Goal: Task Accomplishment & Management: Complete application form

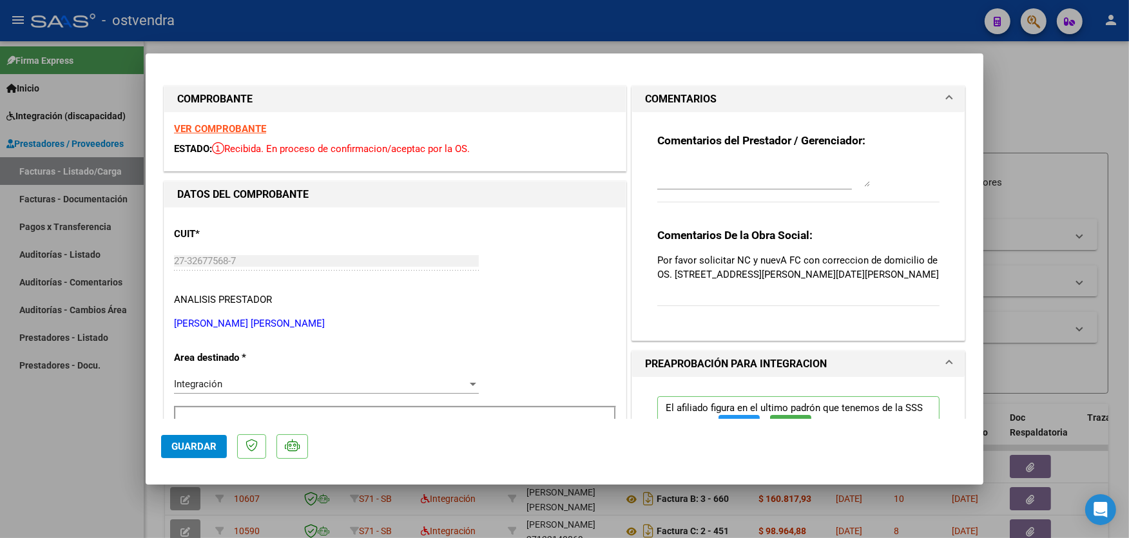
scroll to position [323, 0]
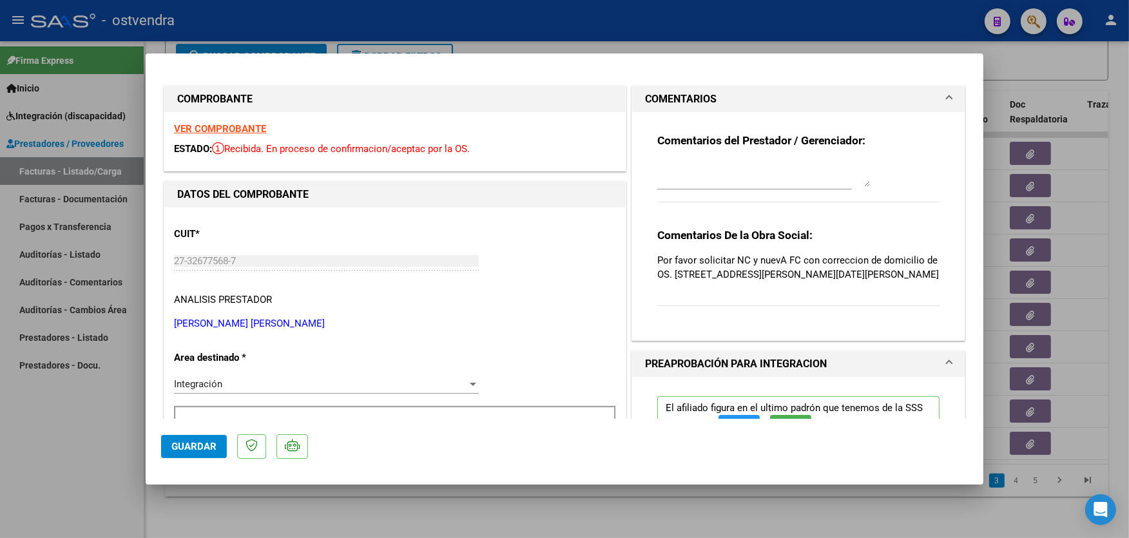
click at [537, 24] on div at bounding box center [564, 269] width 1129 height 538
type input "$ 0,00"
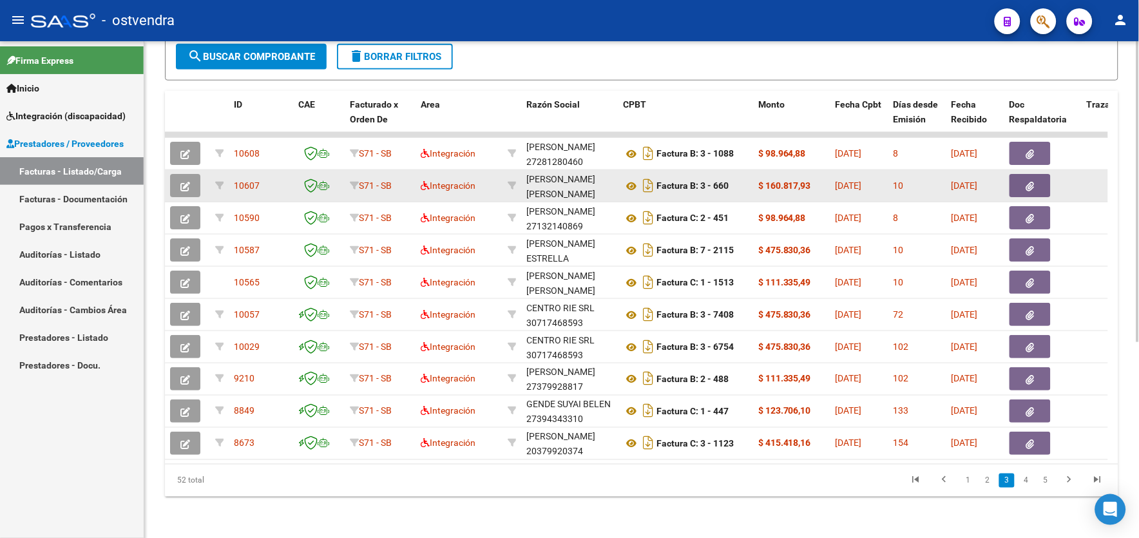
click at [194, 174] on button "button" at bounding box center [185, 185] width 30 height 23
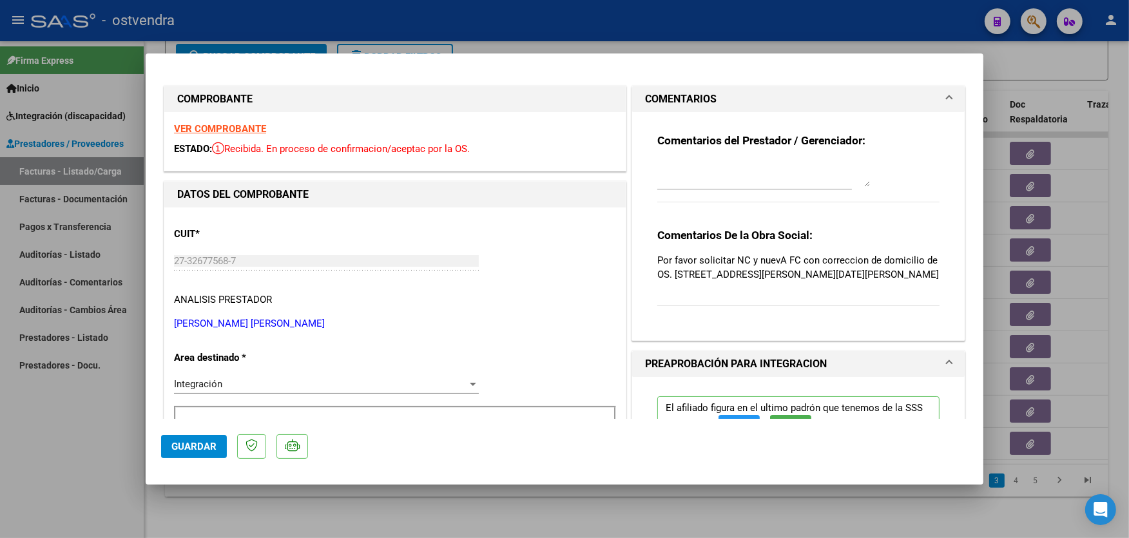
click at [677, 172] on textarea at bounding box center [763, 174] width 213 height 26
type textarea "11/09 se carga NC"
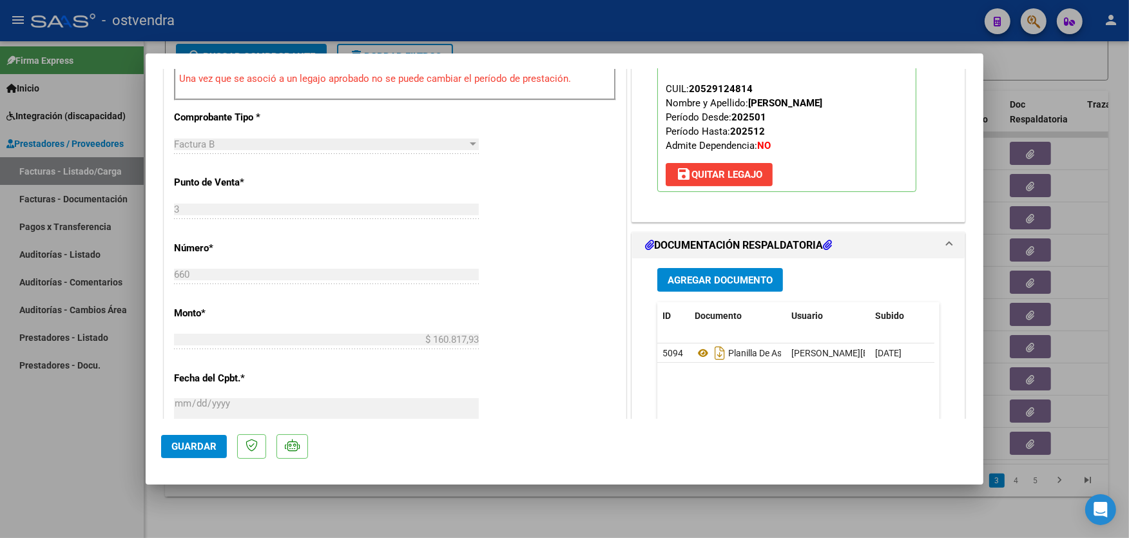
scroll to position [458, 0]
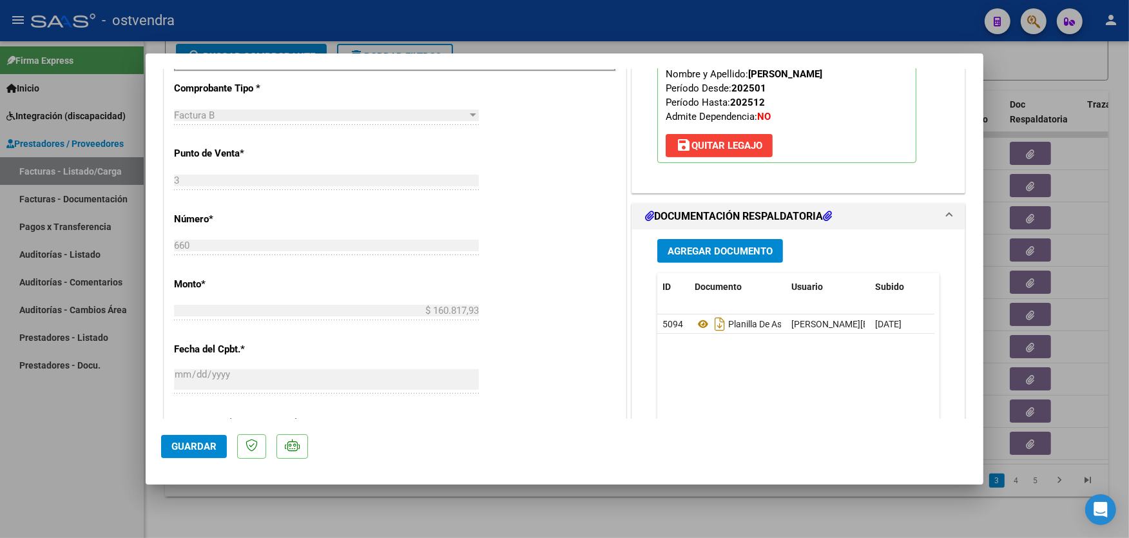
click at [715, 249] on span "Agregar Documento" at bounding box center [720, 251] width 105 height 12
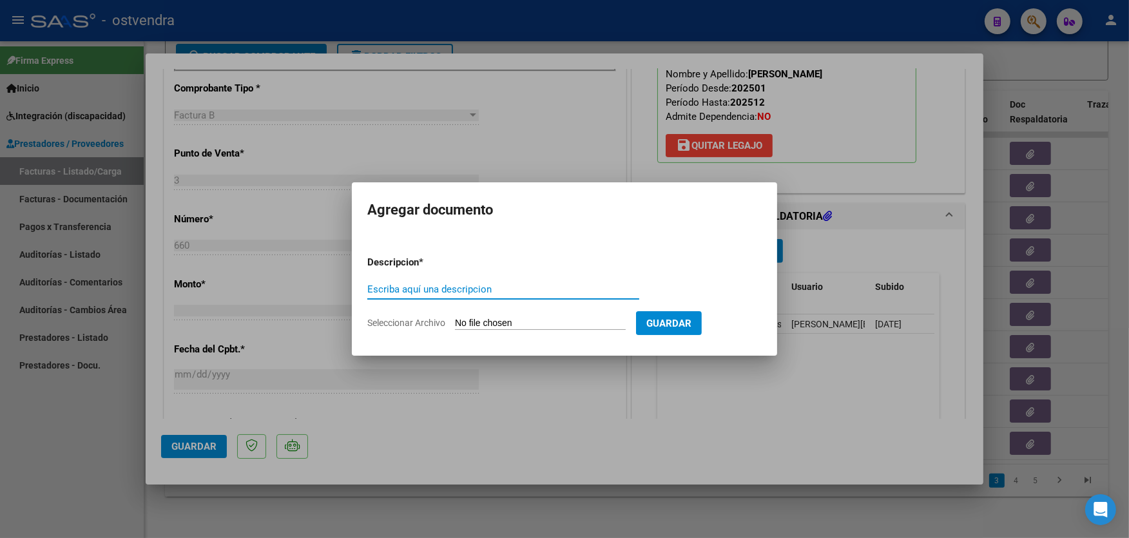
click at [512, 323] on input "Seleccionar Archivo" at bounding box center [540, 324] width 171 height 12
type input "C:\fakepath\NC FC B-3-660.pdf"
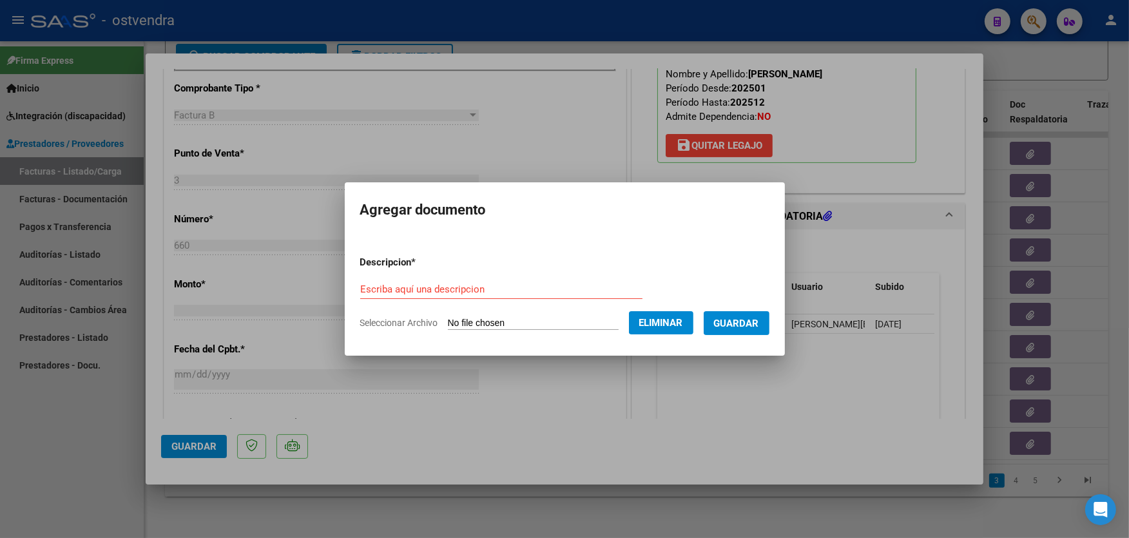
click at [477, 288] on input "Escriba aquí una descripcion" at bounding box center [501, 290] width 282 height 12
type input "NC"
click at [743, 323] on span "Guardar" at bounding box center [736, 324] width 45 height 12
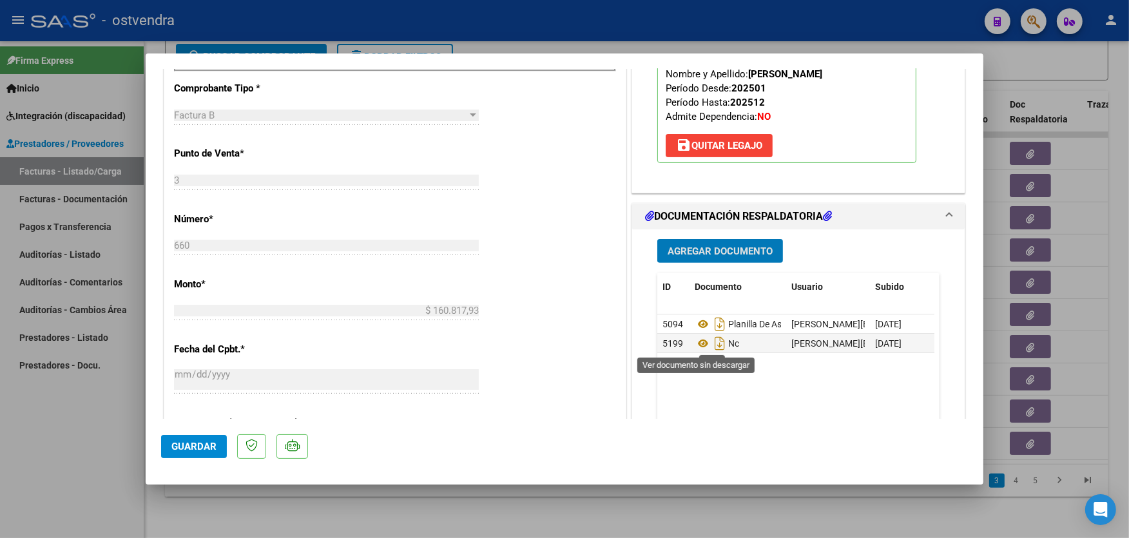
click at [744, 389] on datatable-body "5094 Planilla De Asistencia yasmin.dolian@sb.com.ar - Yasmín Dolian 04/09/2025 …" at bounding box center [795, 374] width 277 height 120
click at [695, 346] on icon at bounding box center [703, 343] width 17 height 15
click at [700, 347] on icon at bounding box center [703, 343] width 17 height 15
click at [419, 26] on div at bounding box center [564, 269] width 1129 height 538
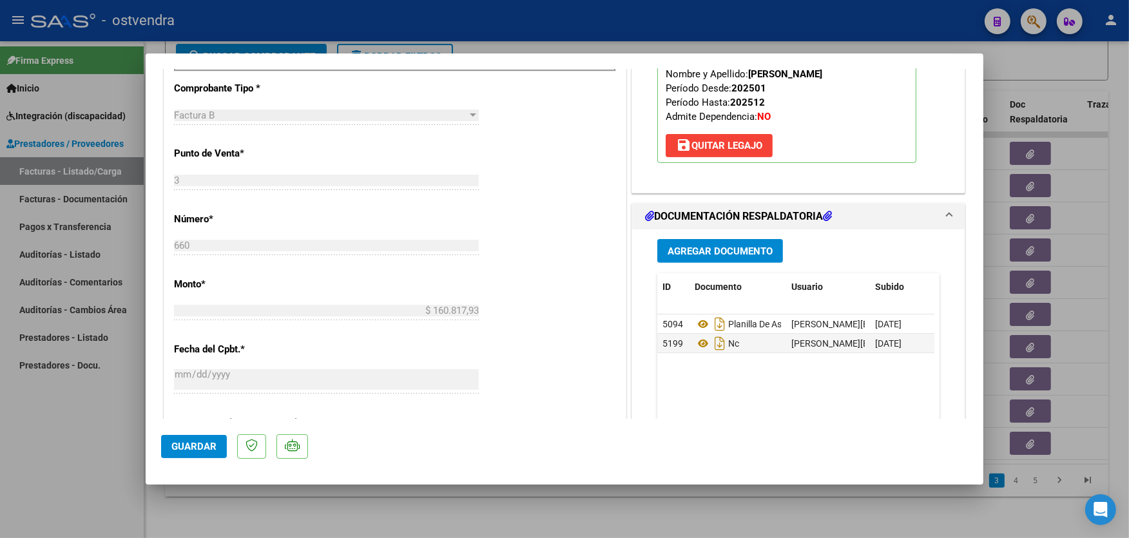
type input "$ 0,00"
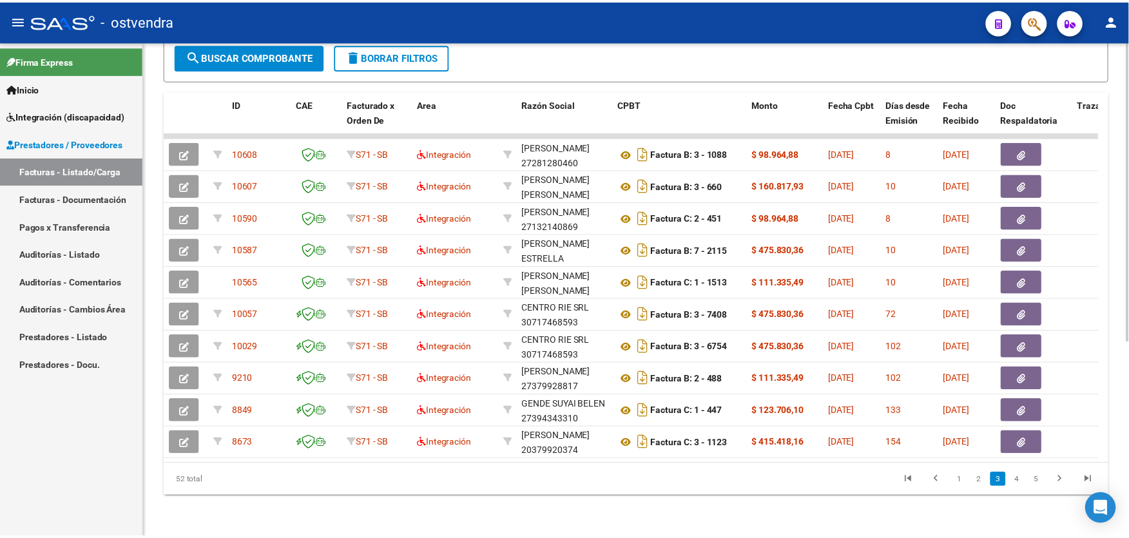
scroll to position [0, 0]
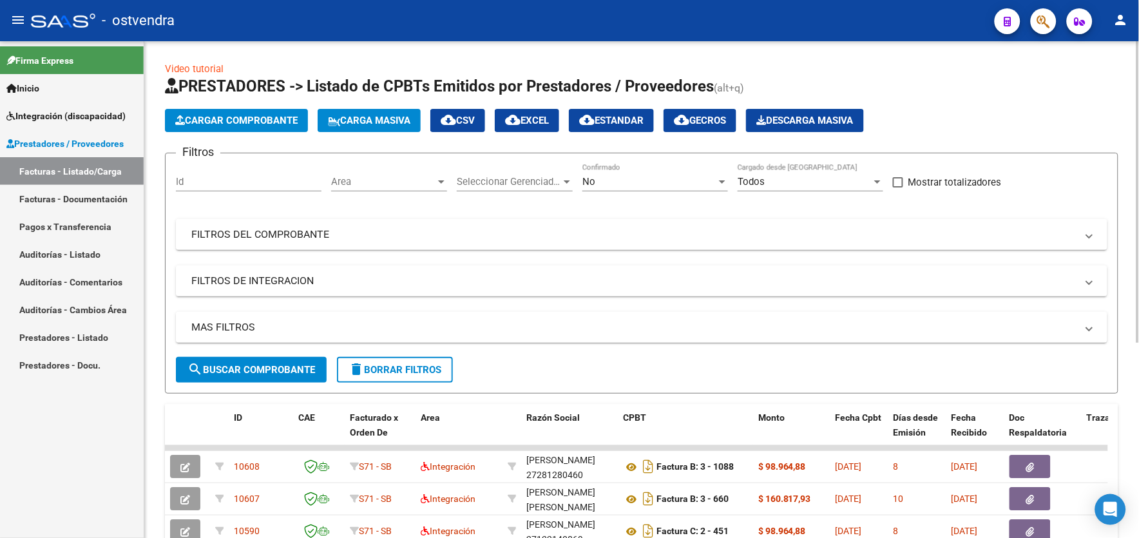
click at [1128, 126] on html "menu - ostvendra person Firma Express Inicio Instructivos Contacto OS Integraci…" at bounding box center [569, 269] width 1139 height 538
click at [295, 120] on span "Cargar Comprobante" at bounding box center [236, 121] width 122 height 12
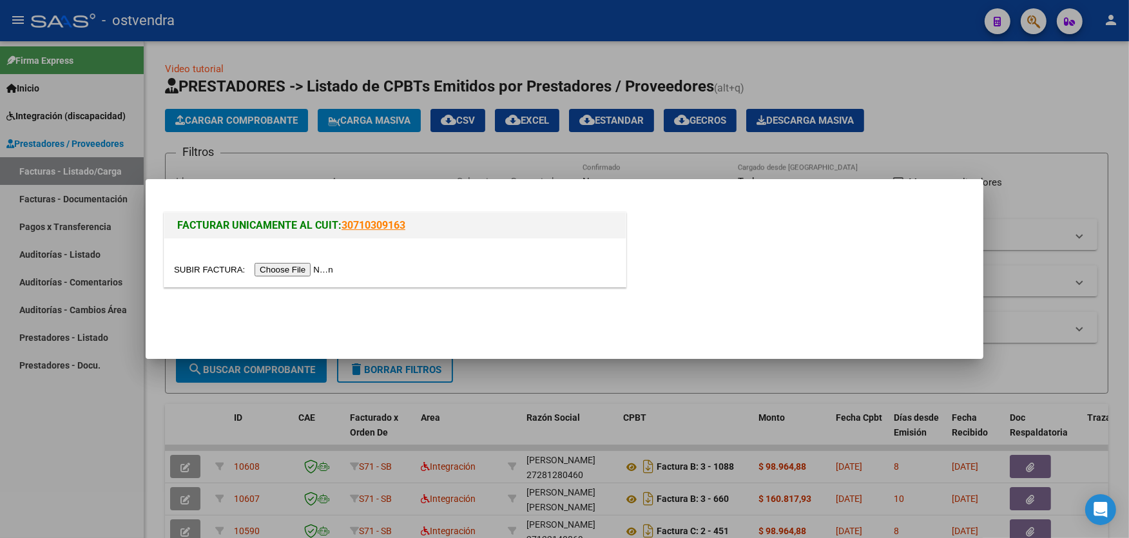
click at [281, 266] on input "file" at bounding box center [255, 270] width 163 height 14
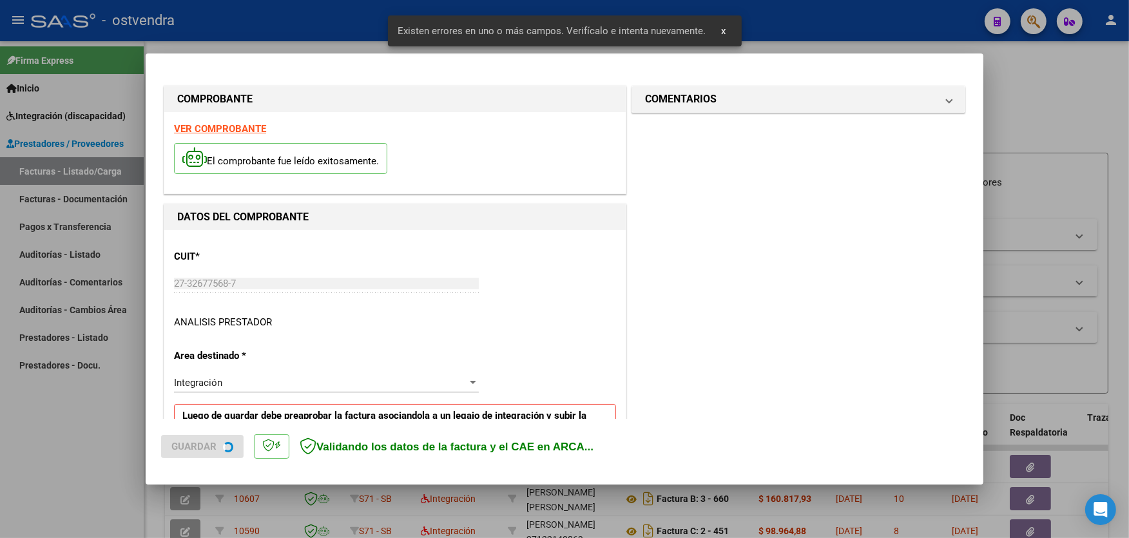
scroll to position [249, 0]
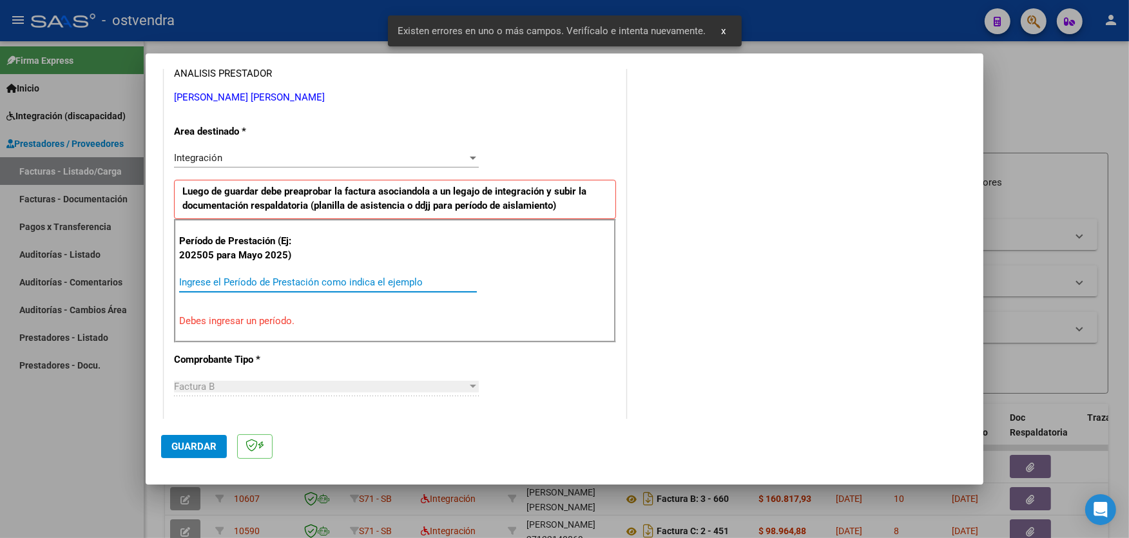
click at [387, 277] on input "Ingrese el Período de Prestación como indica el ejemplo" at bounding box center [328, 282] width 298 height 12
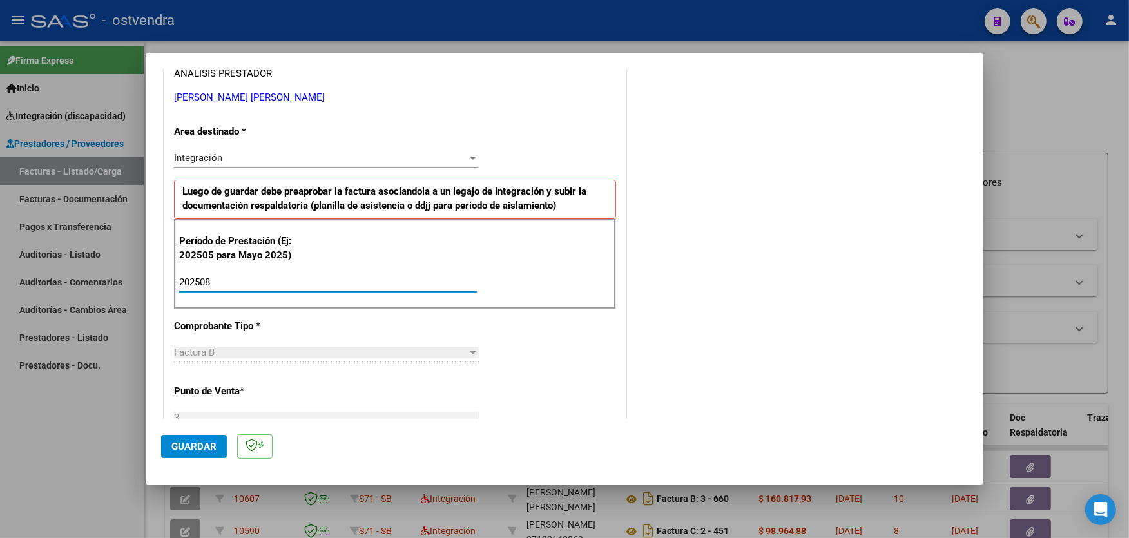
type input "202508"
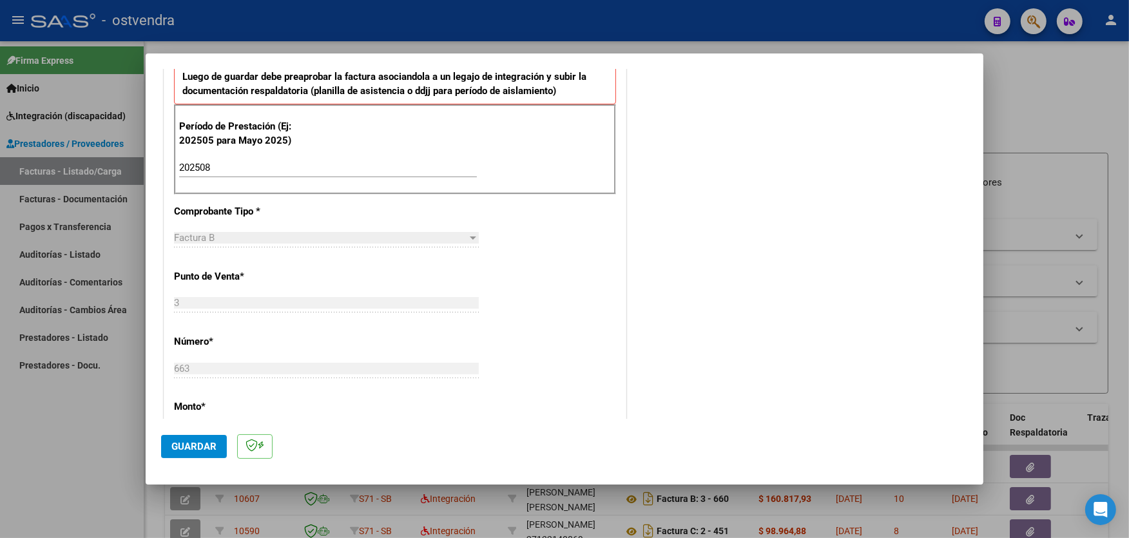
scroll to position [421, 0]
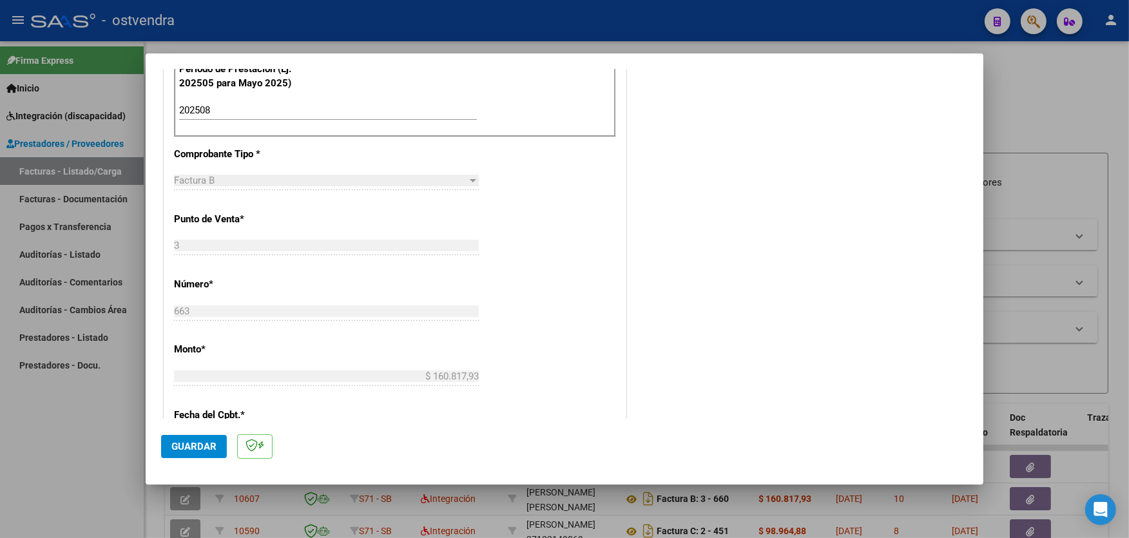
click at [189, 441] on span "Guardar" at bounding box center [193, 447] width 45 height 12
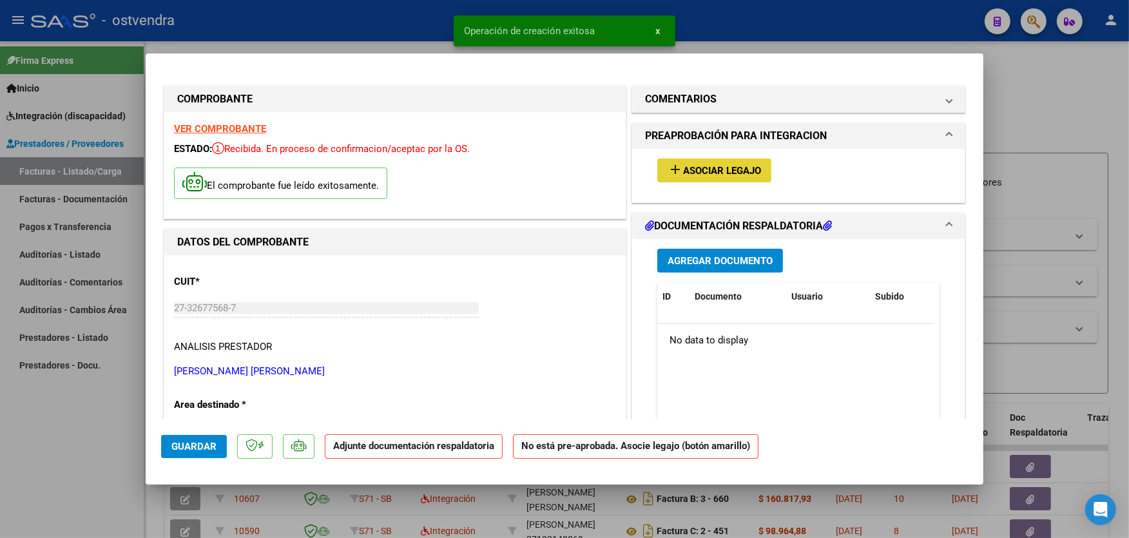
click at [704, 168] on span "Asociar Legajo" at bounding box center [722, 171] width 78 height 12
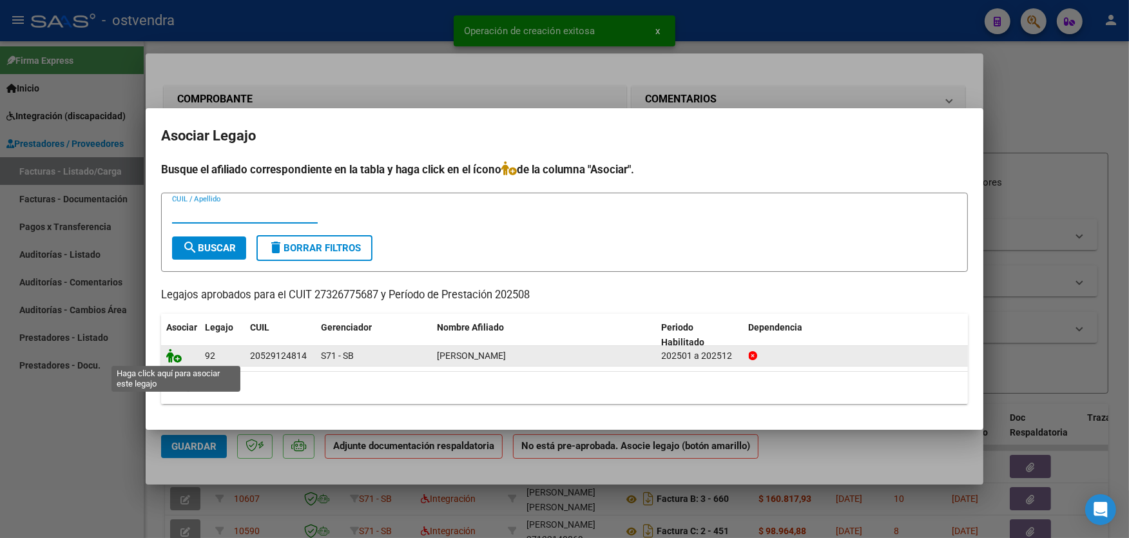
click at [176, 352] on icon at bounding box center [173, 356] width 15 height 14
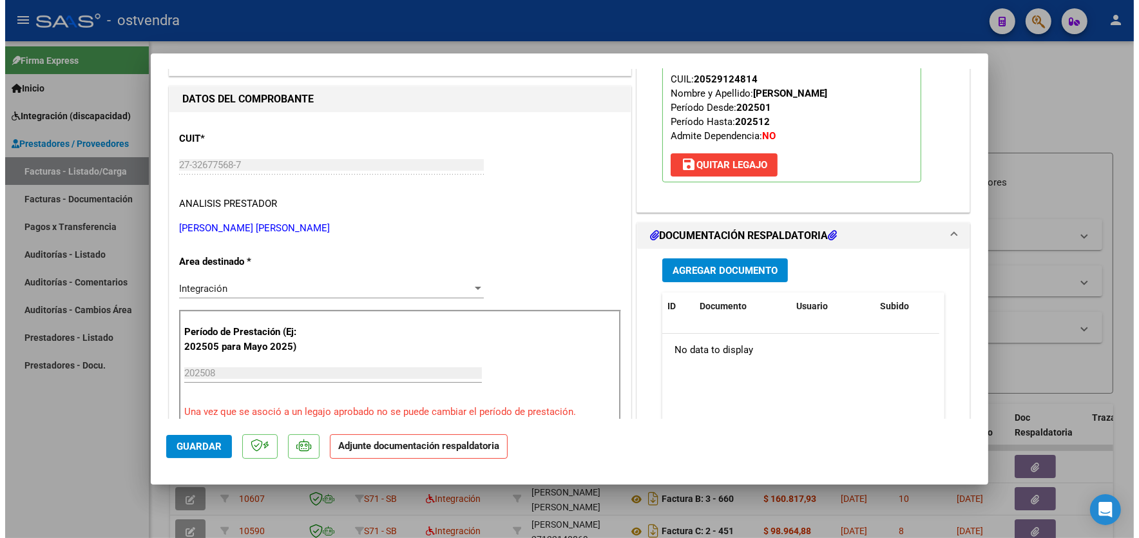
scroll to position [200, 0]
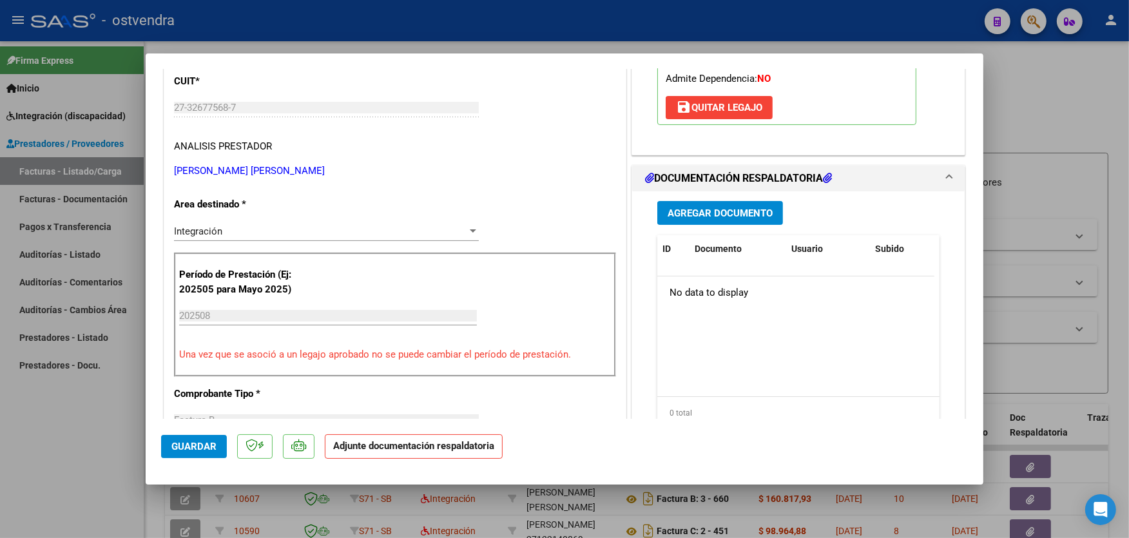
click at [748, 215] on span "Agregar Documento" at bounding box center [720, 213] width 105 height 12
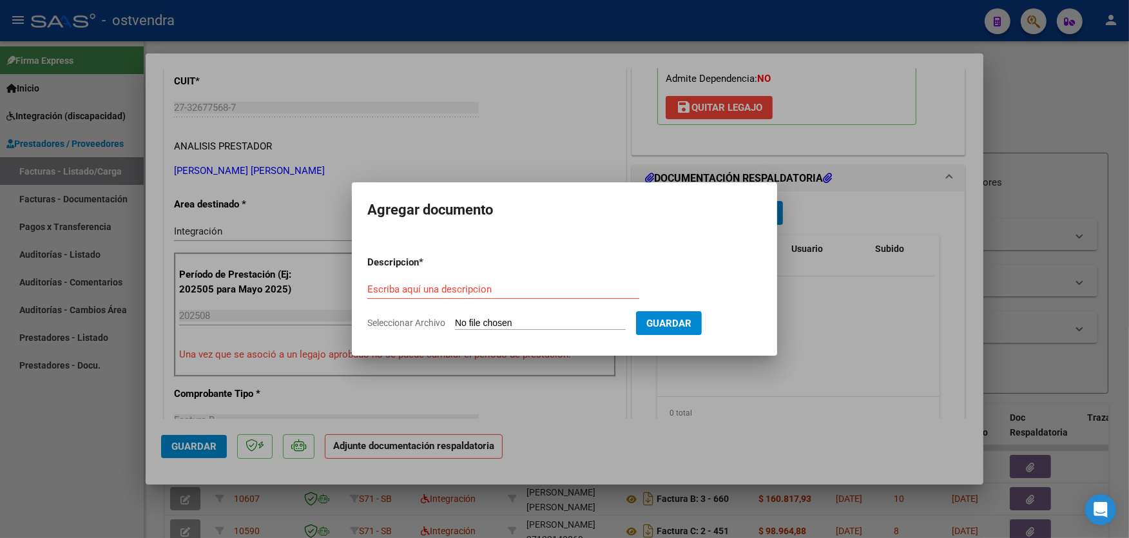
click at [506, 318] on input "Seleccionar Archivo" at bounding box center [540, 324] width 171 height 12
type input "C:\fakepath\ASISTENCIA B-3-663.pdf"
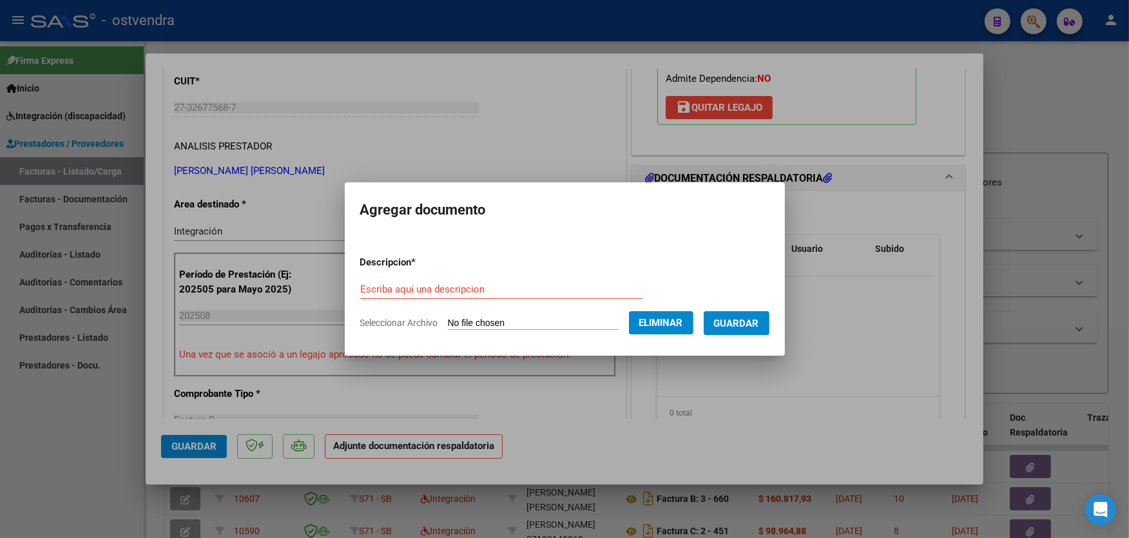
click at [520, 280] on div "Escriba aquí una descripcion" at bounding box center [501, 289] width 282 height 19
click at [520, 285] on input "Escriba aquí una descripcion" at bounding box center [501, 290] width 282 height 12
type input "PLANILLA DE ASISTENCIA"
click at [750, 326] on span "Guardar" at bounding box center [736, 324] width 45 height 12
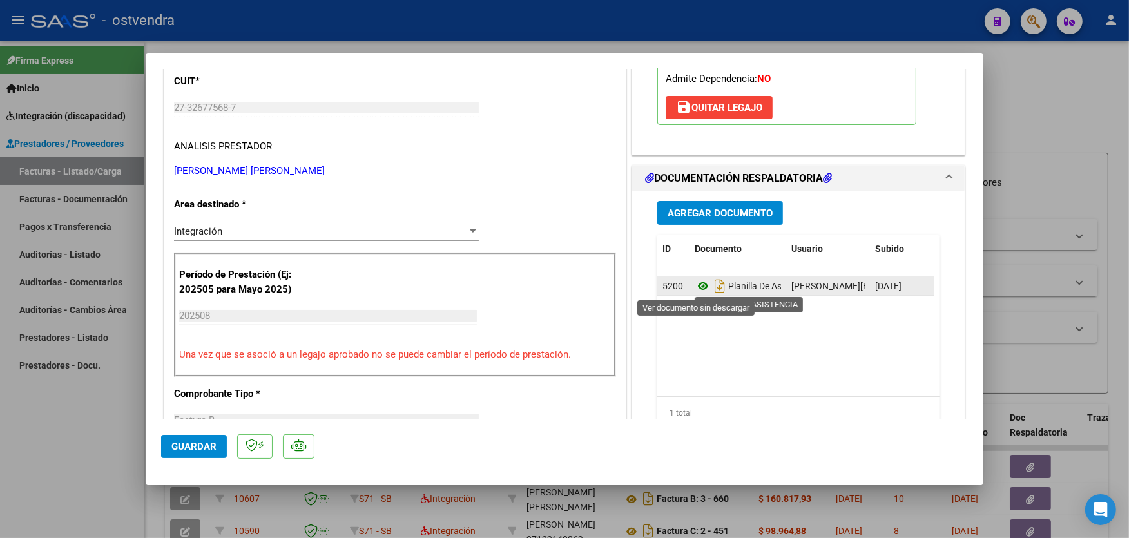
click at [695, 285] on icon at bounding box center [703, 285] width 17 height 15
click at [360, 23] on div at bounding box center [564, 269] width 1129 height 538
type input "$ 0,00"
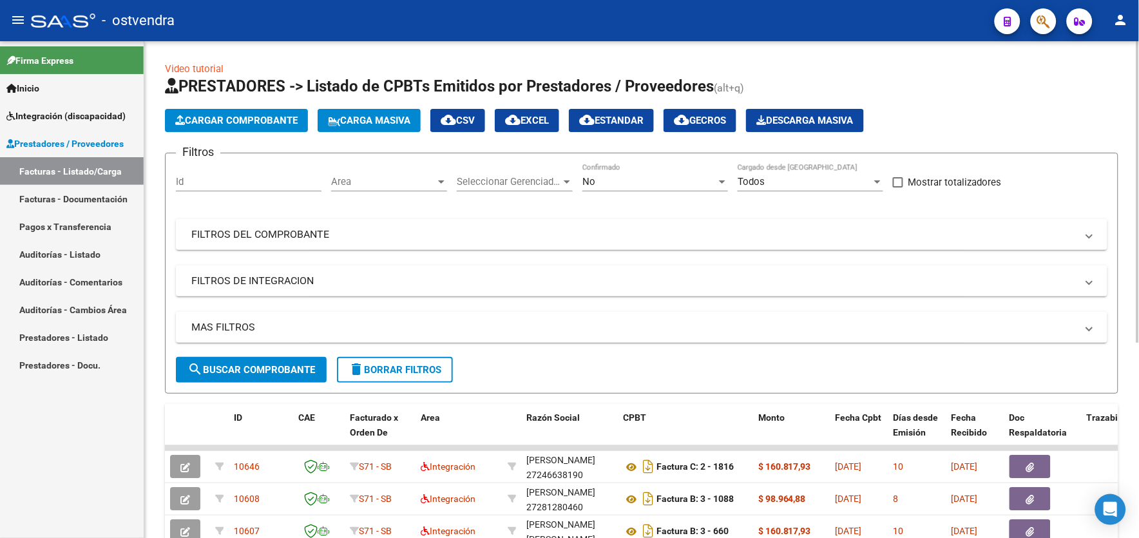
click at [978, 77] on h1 "PRESTADORES -> Listado de CPBTs Emitidos por Prestadores / Proveedores (alt+q)" at bounding box center [642, 87] width 954 height 23
click at [1090, 97] on h1 "PRESTADORES -> Listado de CPBTs Emitidos por Prestadores / Proveedores (alt+q)" at bounding box center [642, 87] width 954 height 23
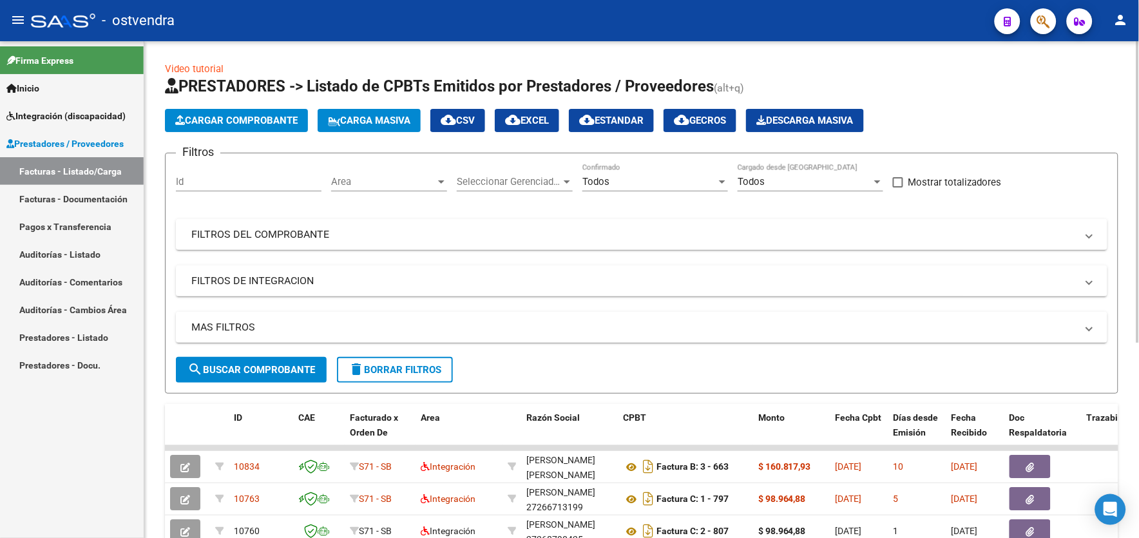
click at [246, 128] on button "Cargar Comprobante" at bounding box center [236, 120] width 143 height 23
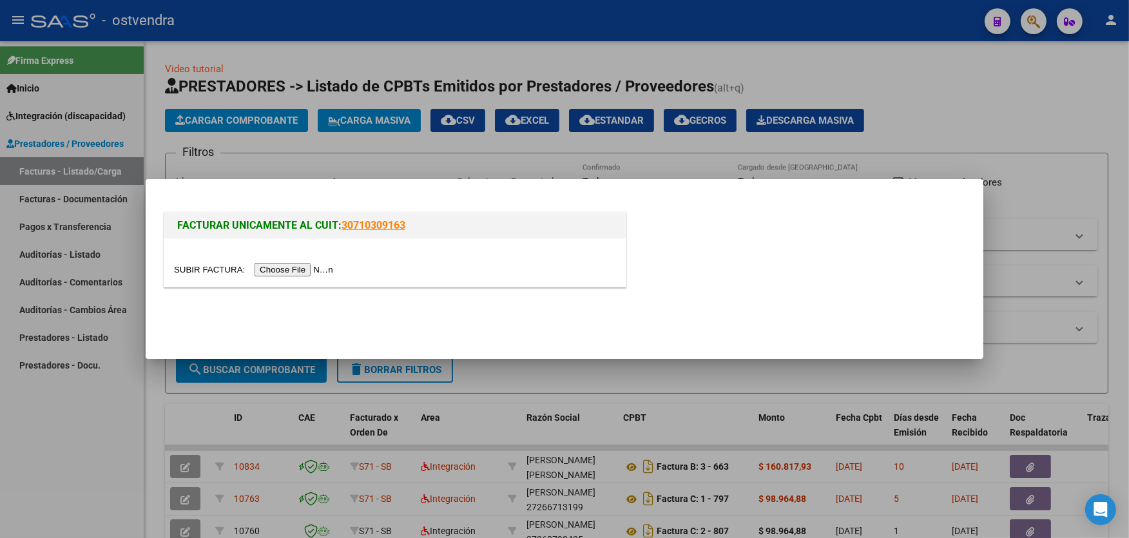
click at [285, 271] on input "file" at bounding box center [255, 270] width 163 height 14
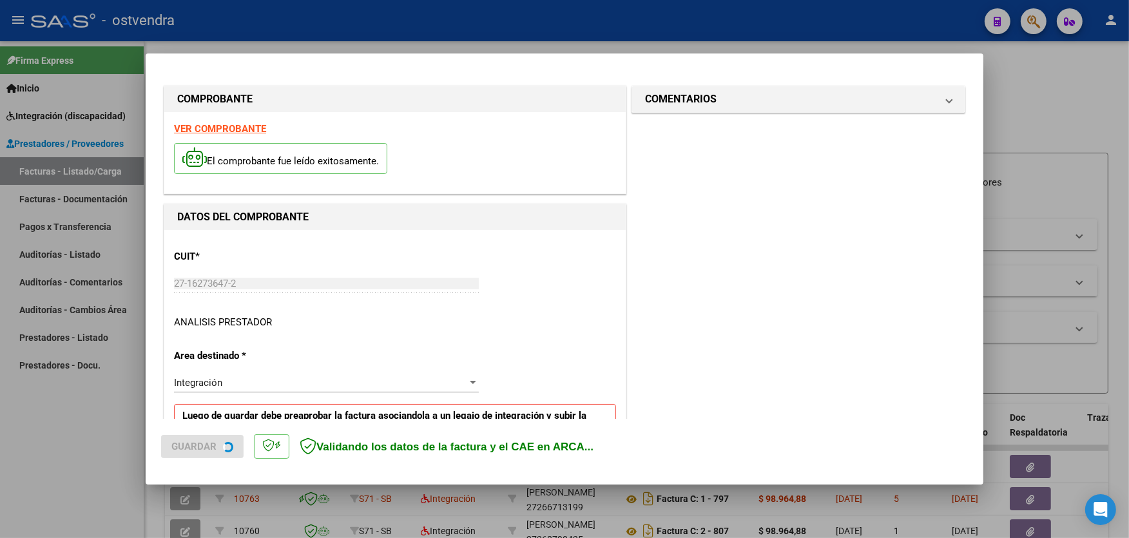
scroll to position [273, 0]
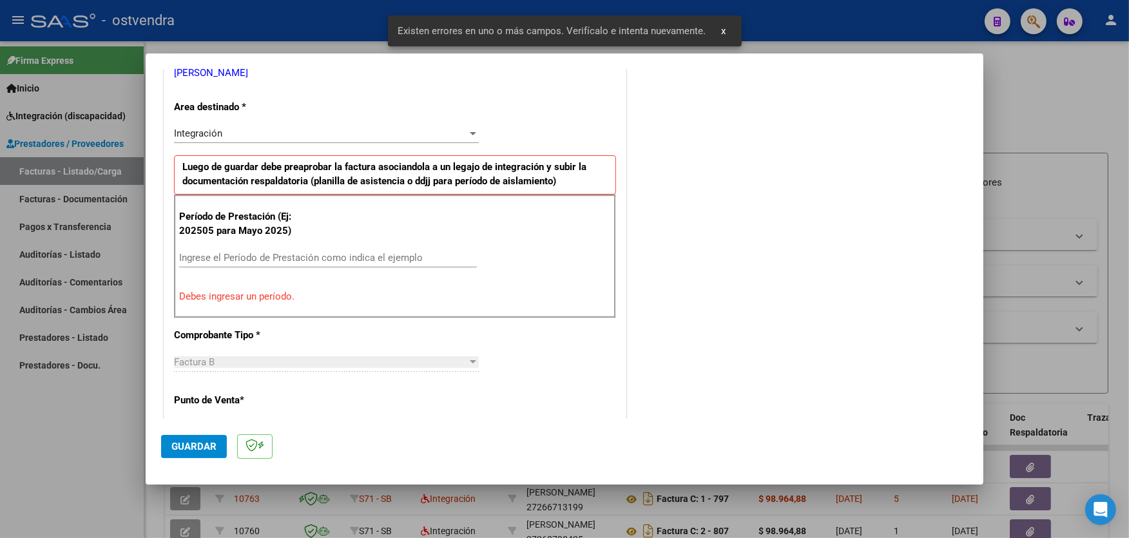
click at [429, 262] on input "Ingrese el Período de Prestación como indica el ejemplo" at bounding box center [328, 258] width 298 height 12
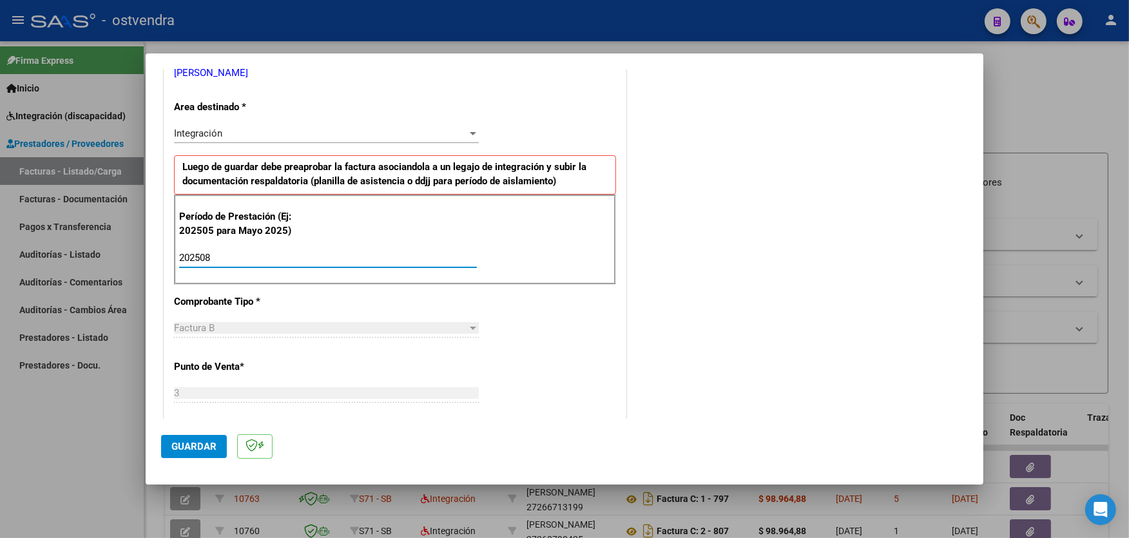
type input "202508"
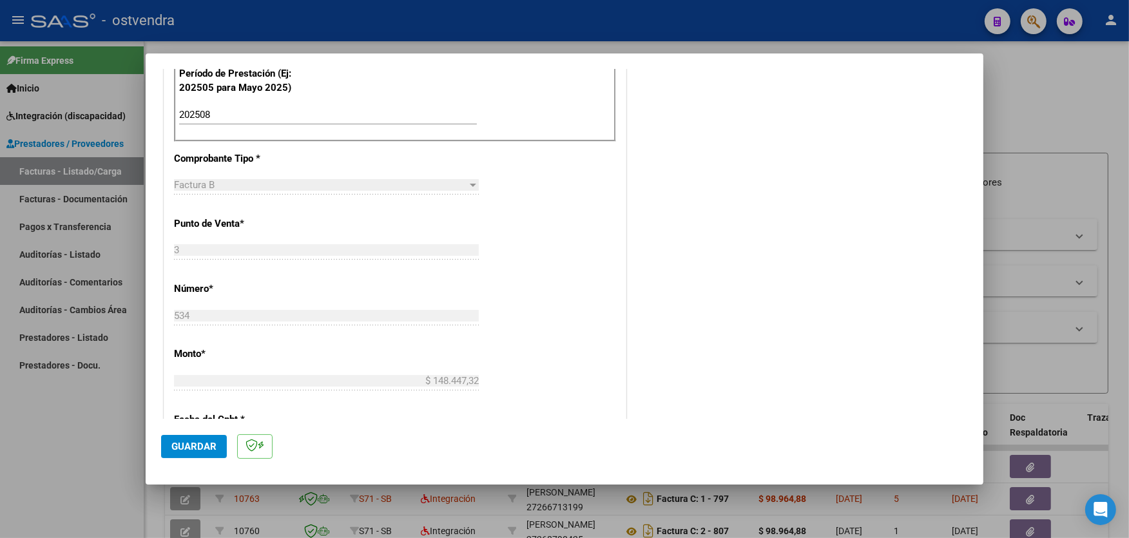
scroll to position [474, 0]
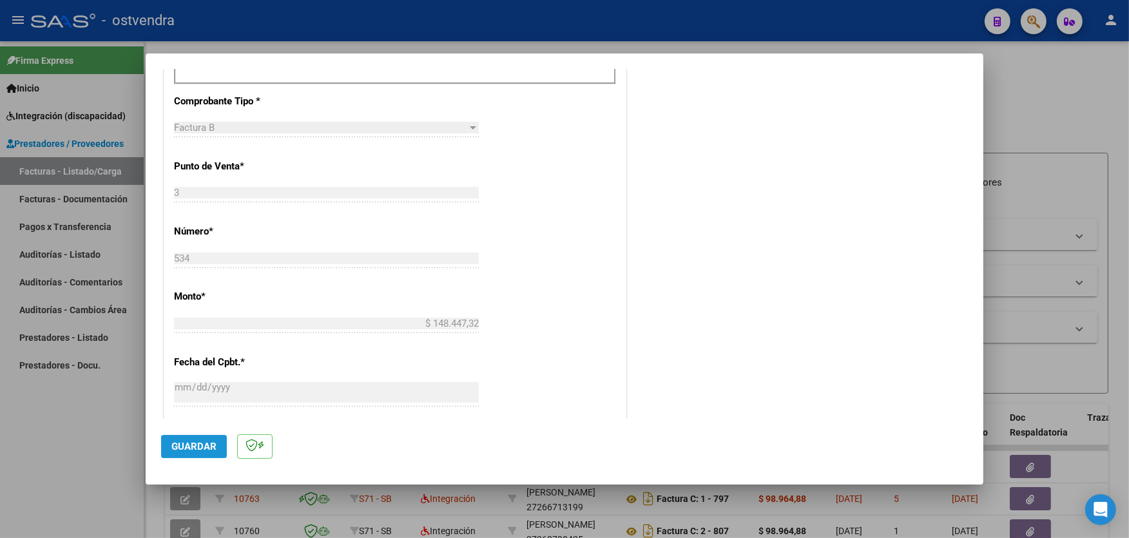
click at [190, 439] on button "Guardar" at bounding box center [194, 446] width 66 height 23
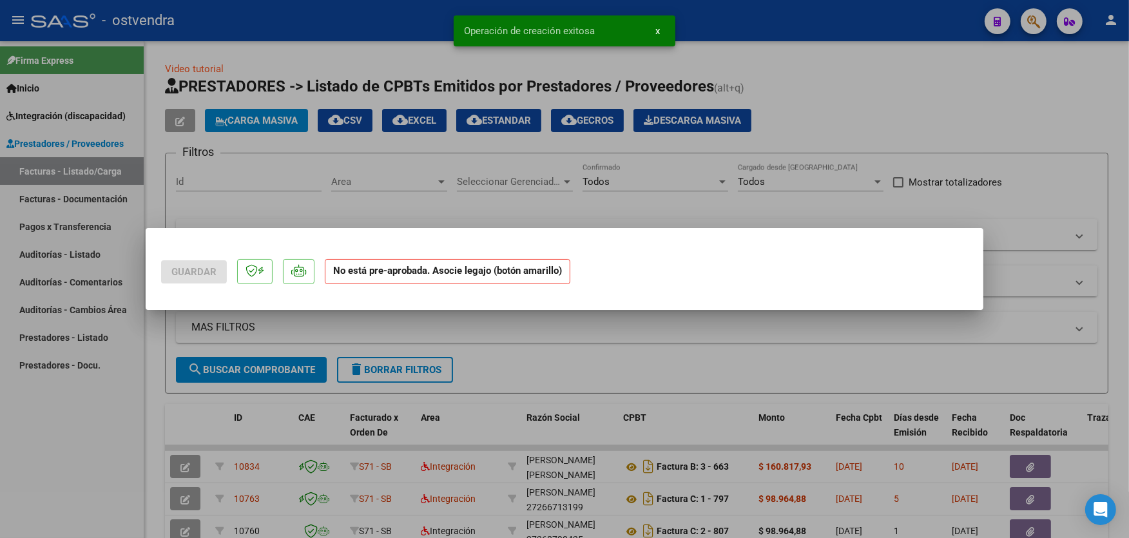
scroll to position [0, 0]
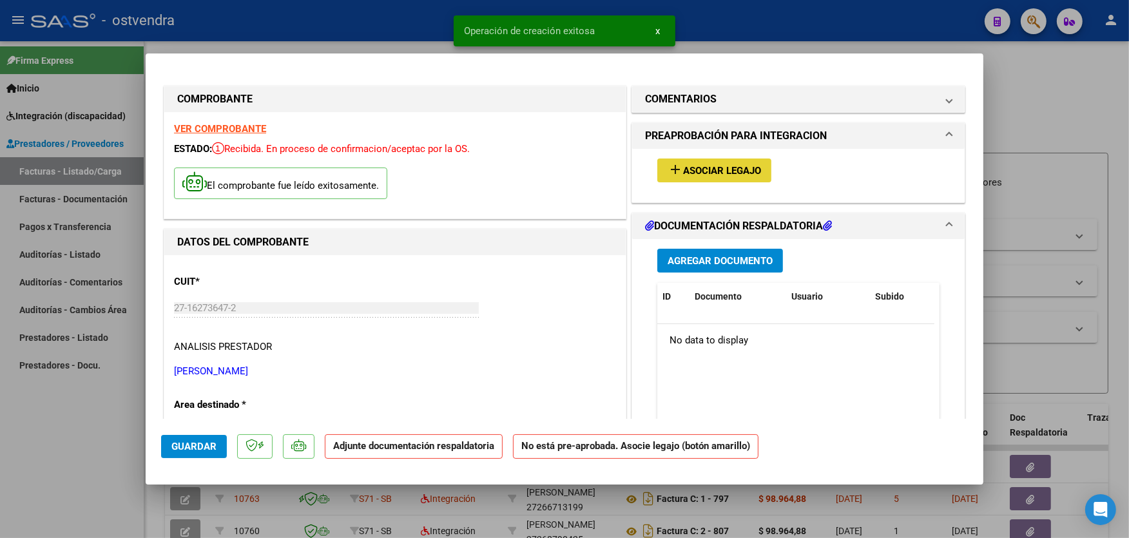
click at [745, 168] on span "Asociar Legajo" at bounding box center [722, 171] width 78 height 12
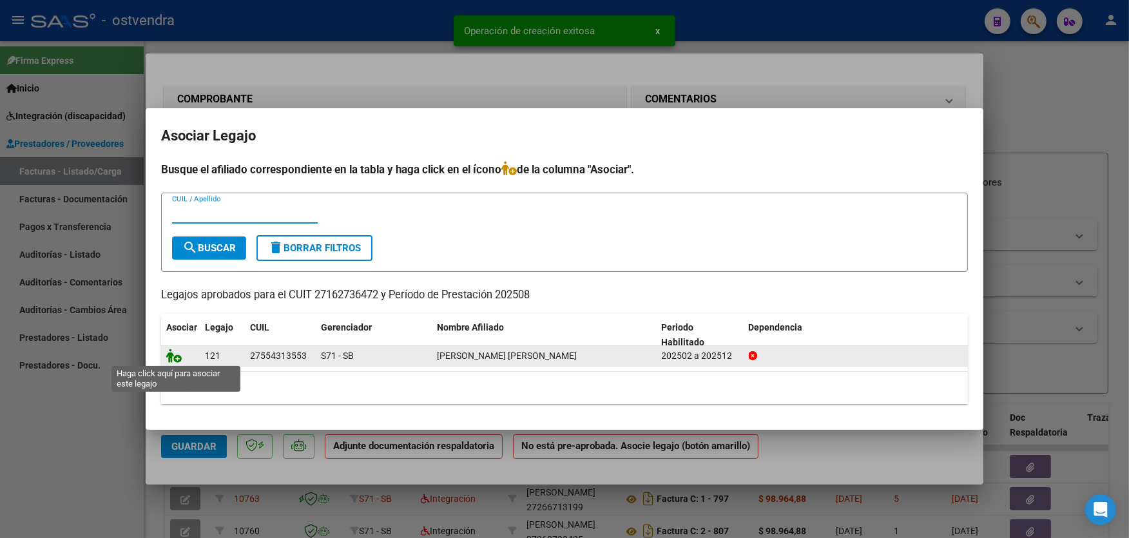
click at [166, 352] on icon at bounding box center [173, 356] width 15 height 14
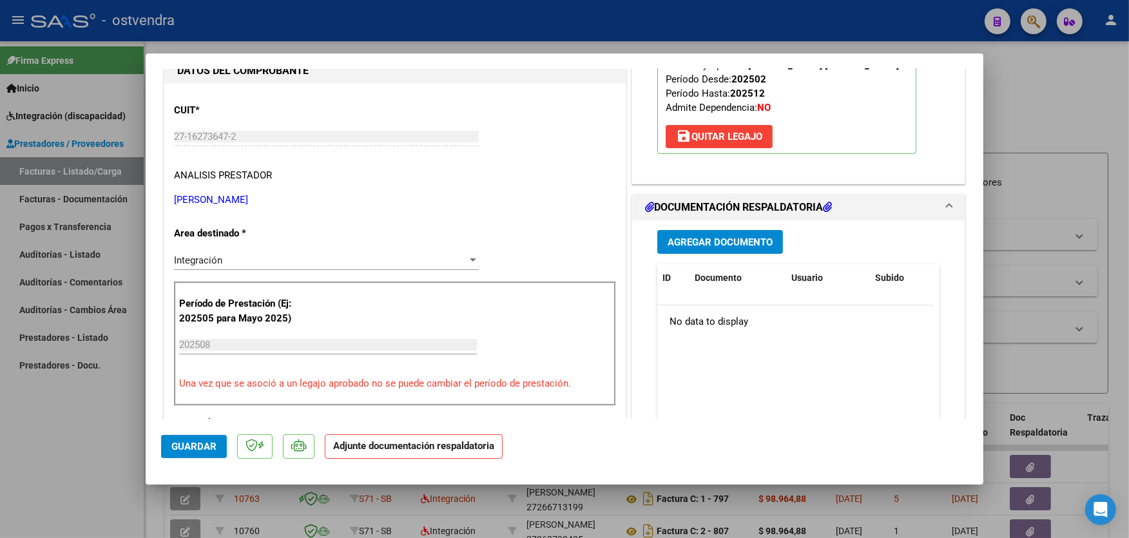
scroll to position [200, 0]
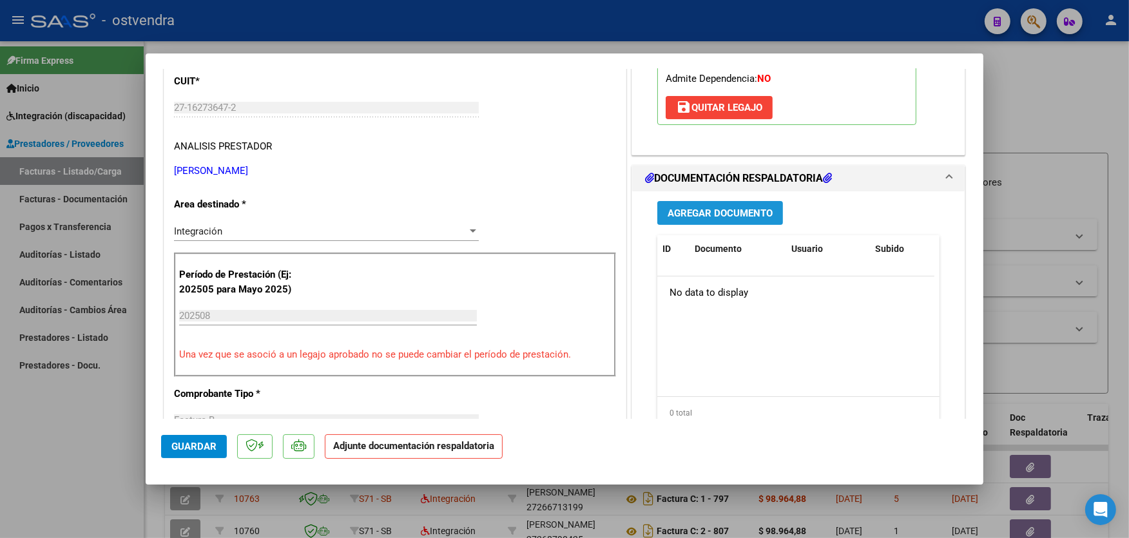
click at [745, 220] on button "Agregar Documento" at bounding box center [720, 213] width 126 height 24
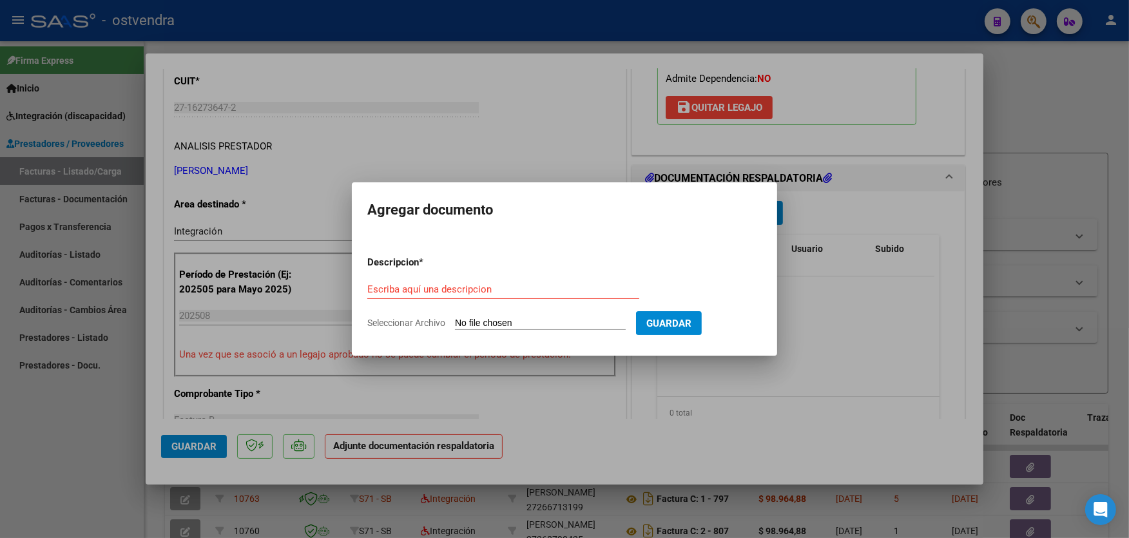
click at [556, 320] on input "Seleccionar Archivo" at bounding box center [540, 324] width 171 height 12
type input "C:\fakepath\ASISTENCIA B-3-534.pdf"
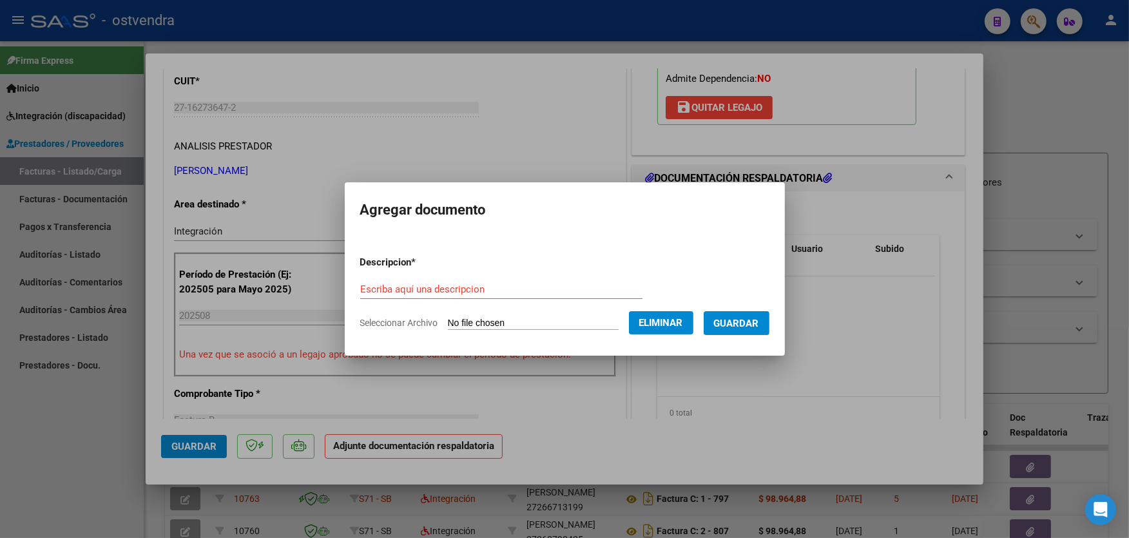
click at [510, 280] on div "Escriba aquí una descripcion" at bounding box center [501, 289] width 282 height 19
click at [510, 287] on input "Escriba aquí una descripcion" at bounding box center [501, 290] width 282 height 12
type input "PLANILLA DE ASISTENCIA"
click at [740, 329] on button "Guardar" at bounding box center [737, 323] width 66 height 24
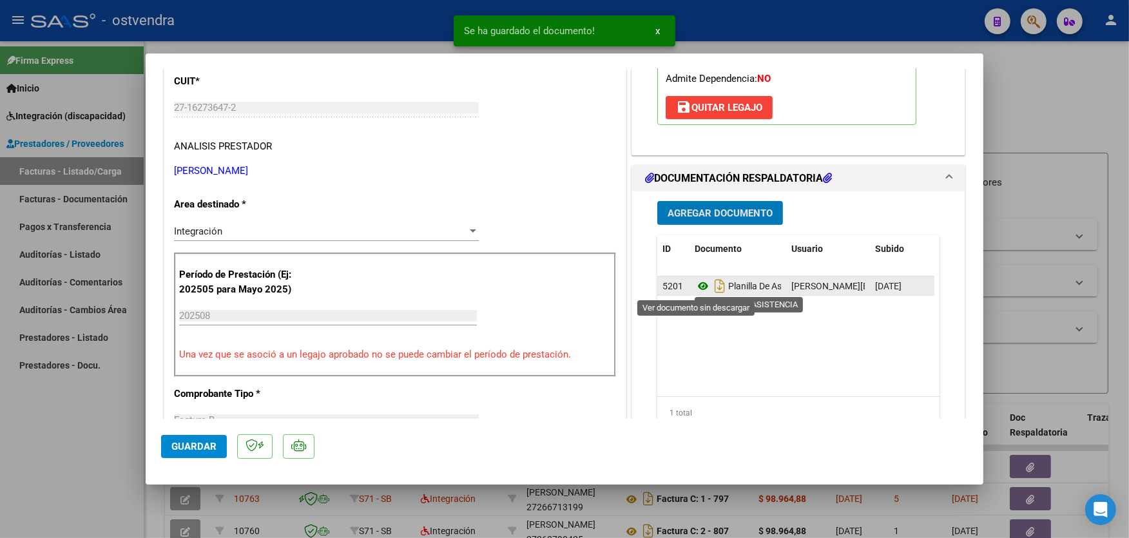
click at [700, 290] on icon at bounding box center [703, 285] width 17 height 15
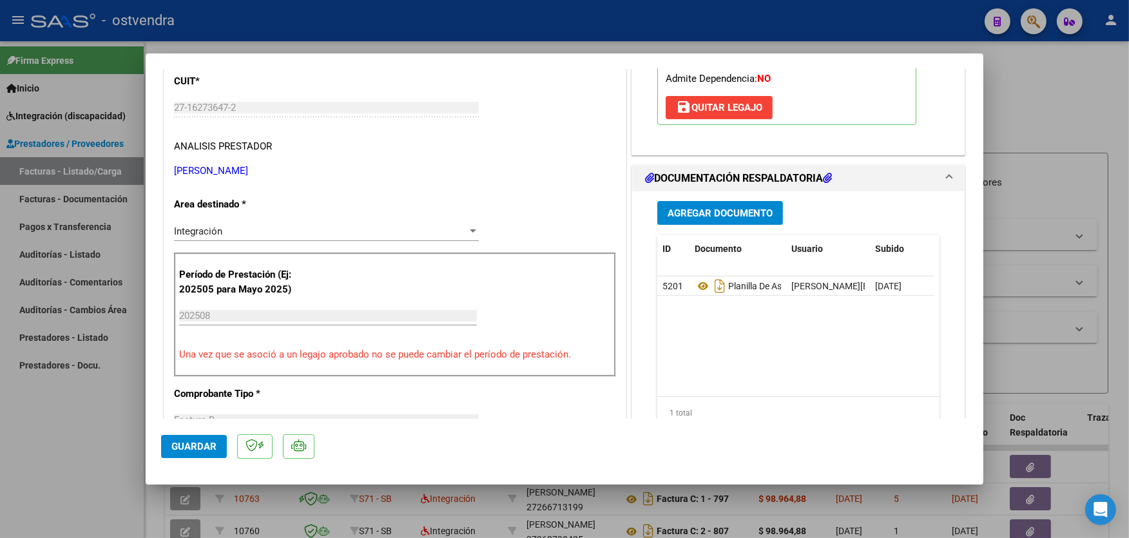
click at [209, 447] on span "Guardar" at bounding box center [193, 447] width 45 height 12
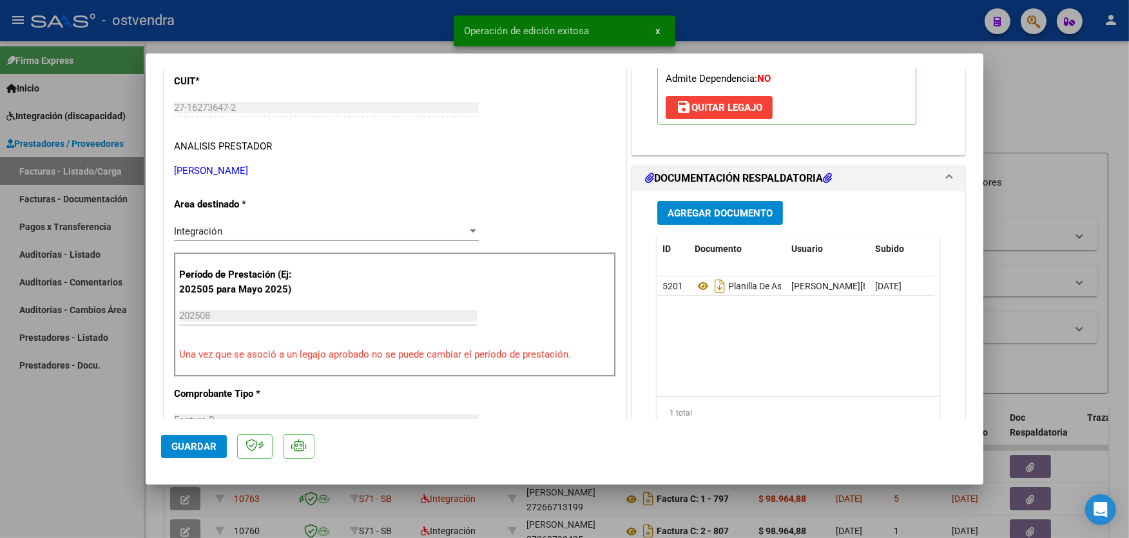
click at [251, 30] on div at bounding box center [564, 269] width 1129 height 538
type input "$ 0,00"
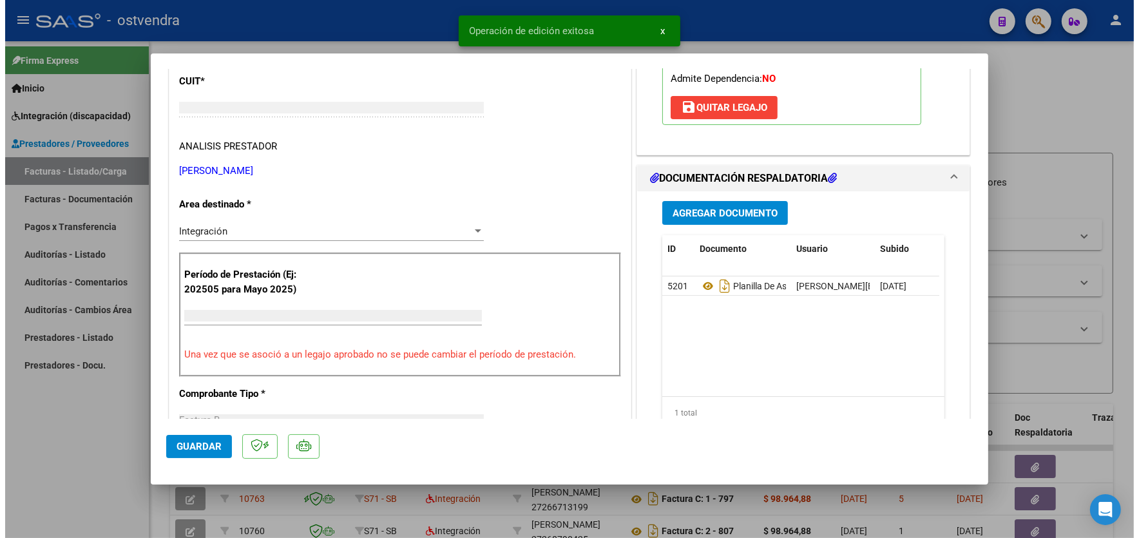
scroll to position [161, 0]
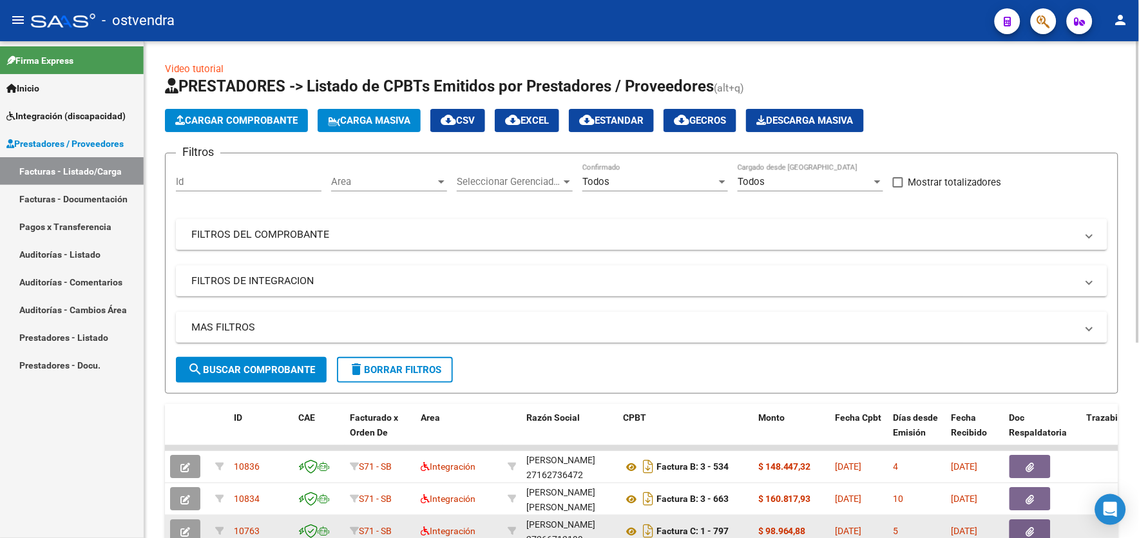
click at [182, 535] on icon "button" at bounding box center [185, 532] width 10 height 10
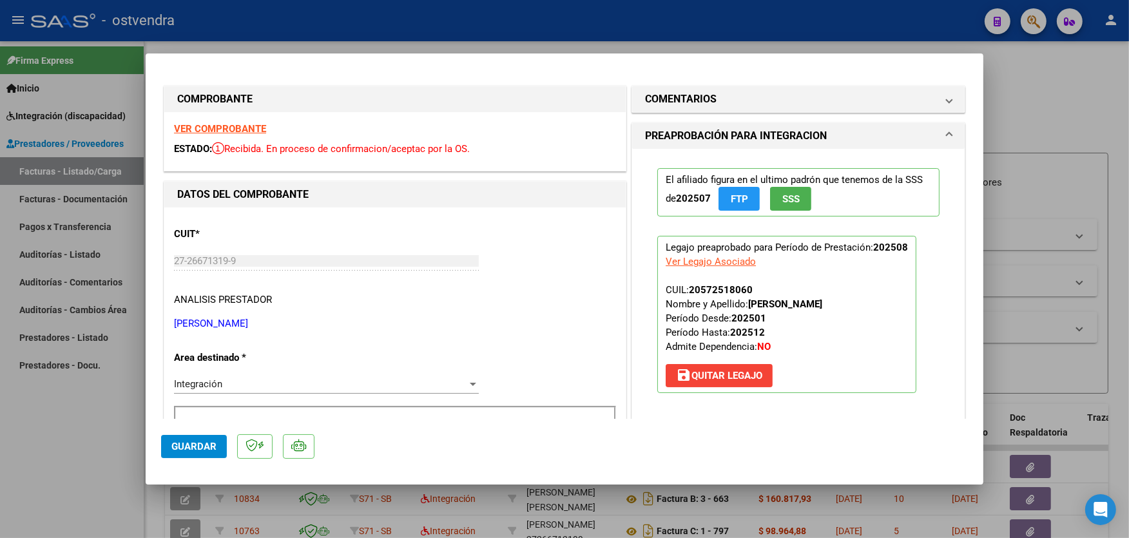
click at [1058, 107] on div at bounding box center [564, 269] width 1129 height 538
type input "$ 0,00"
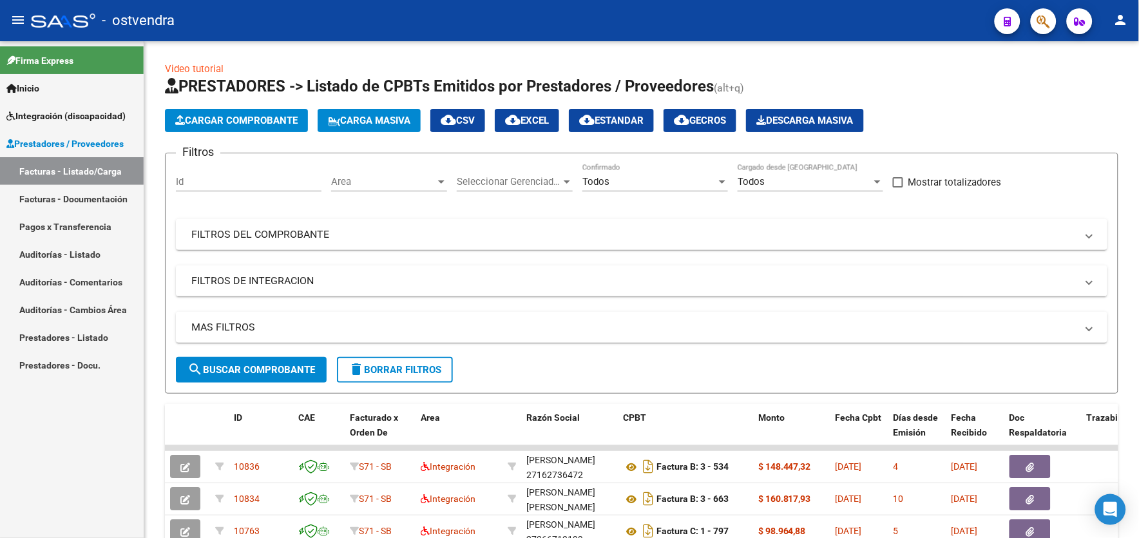
scroll to position [3, 0]
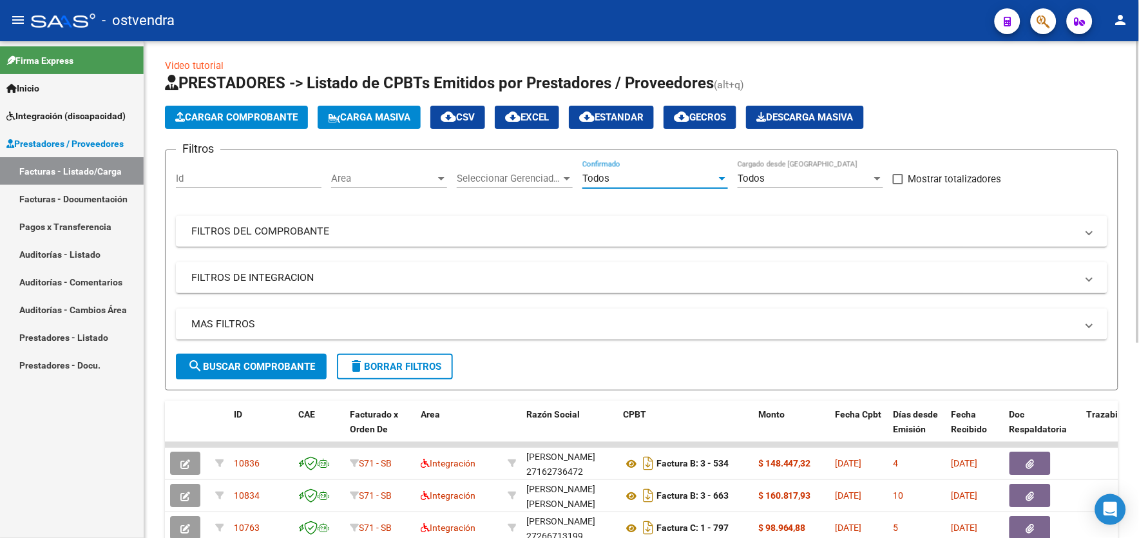
click at [658, 182] on div "Todos" at bounding box center [649, 179] width 134 height 12
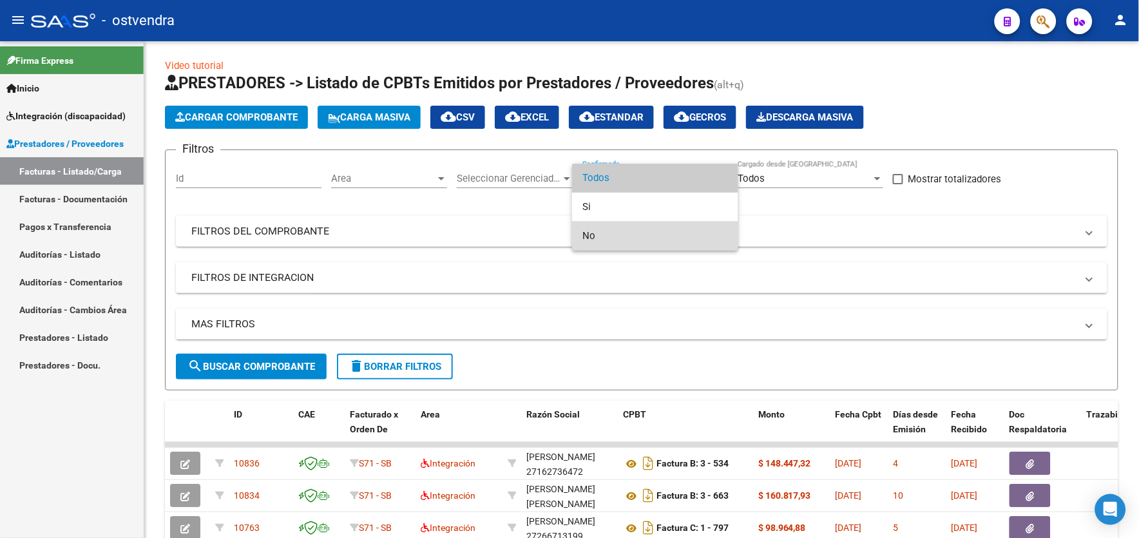
click at [636, 235] on span "No" at bounding box center [655, 236] width 146 height 29
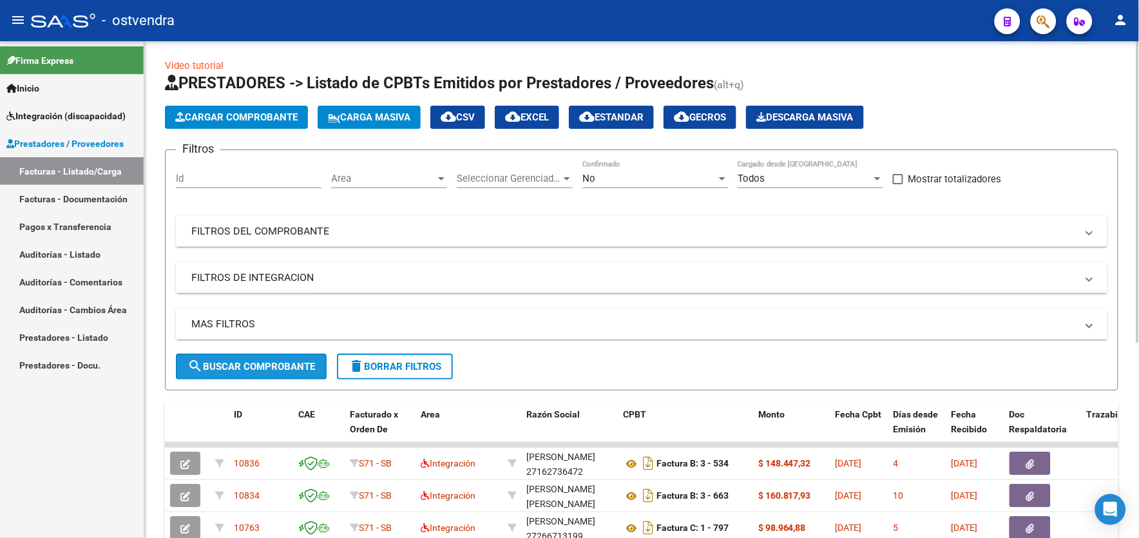
click at [320, 366] on button "search Buscar Comprobante" at bounding box center [251, 367] width 151 height 26
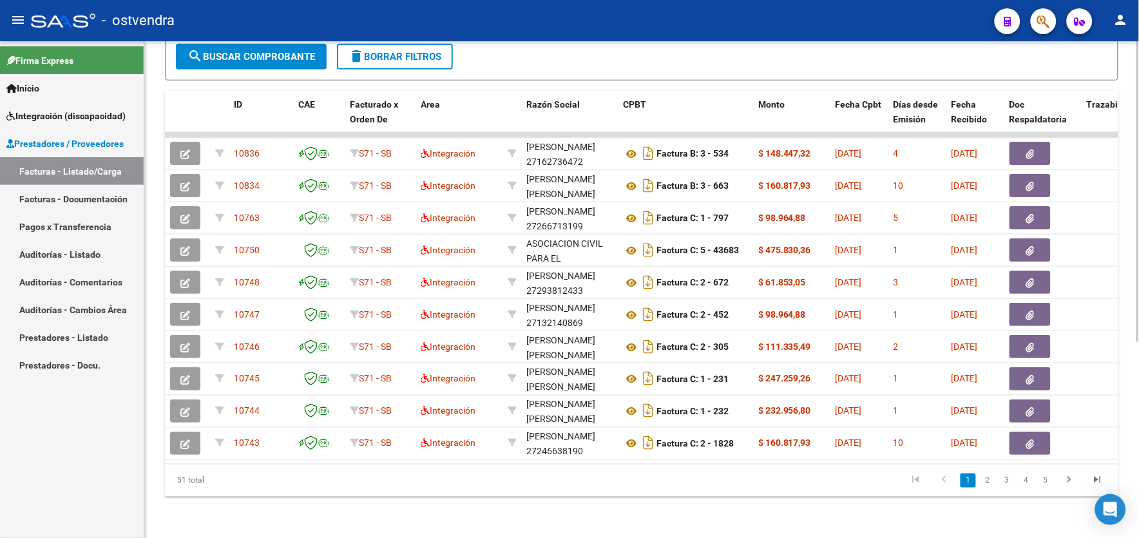
click at [1139, 372] on html "menu - ostvendra person Firma Express Inicio Instructivos Contacto OS Integraci…" at bounding box center [569, 269] width 1139 height 538
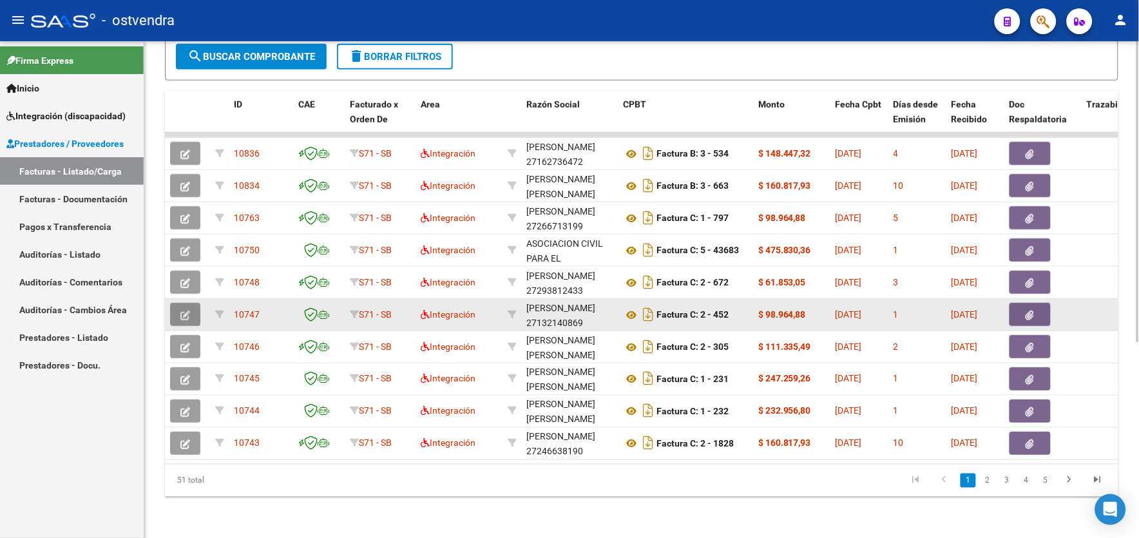
click at [180, 311] on icon "button" at bounding box center [185, 316] width 10 height 10
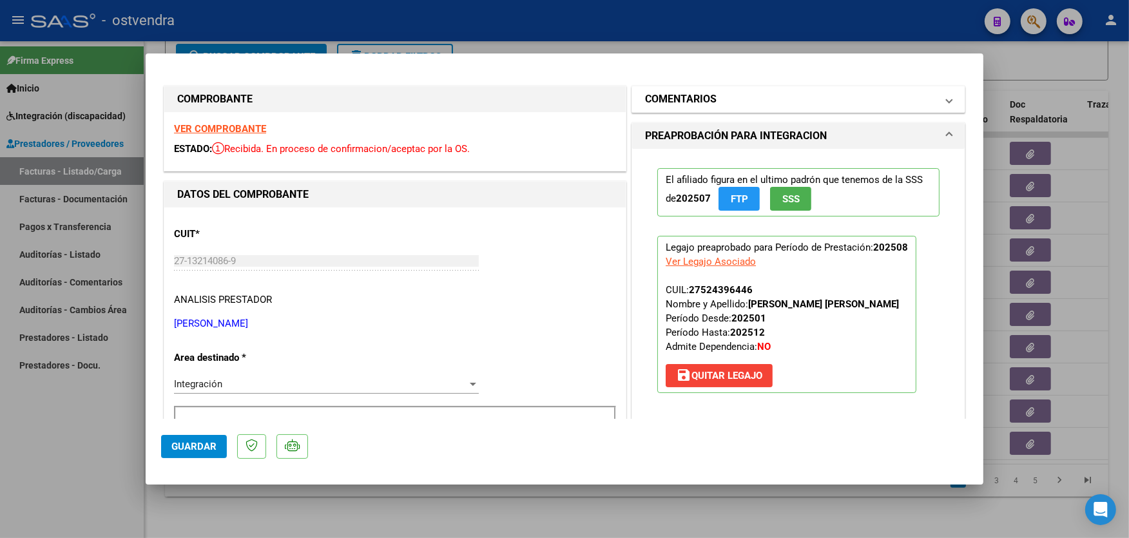
click at [742, 129] on h1 "PREAPROBACIÓN PARA INTEGRACION" at bounding box center [736, 135] width 182 height 15
click at [746, 102] on mat-panel-title "COMENTARIOS" at bounding box center [790, 98] width 291 height 15
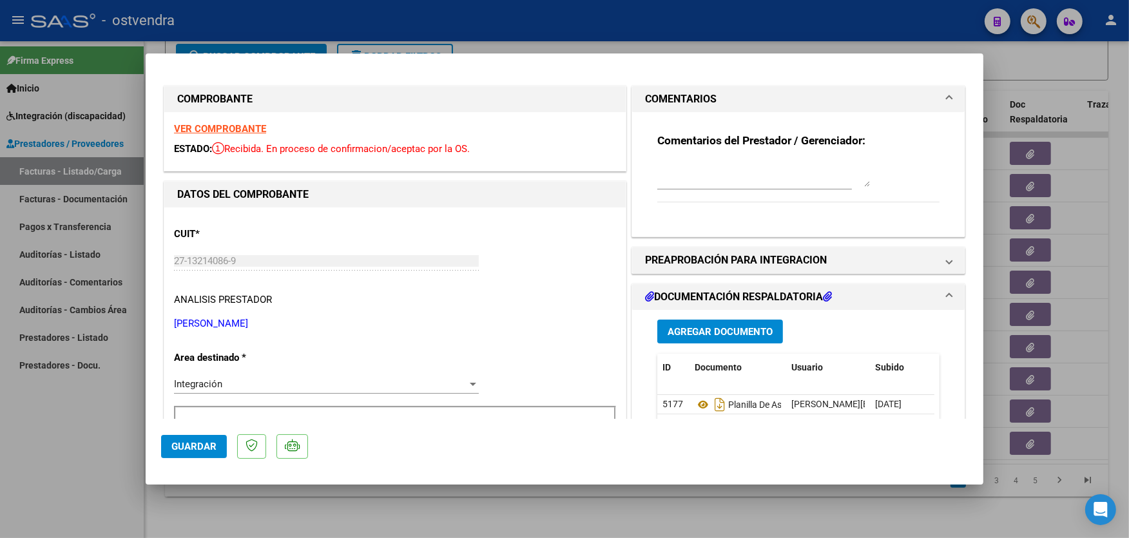
click at [903, 13] on div at bounding box center [564, 269] width 1129 height 538
type input "$ 0,00"
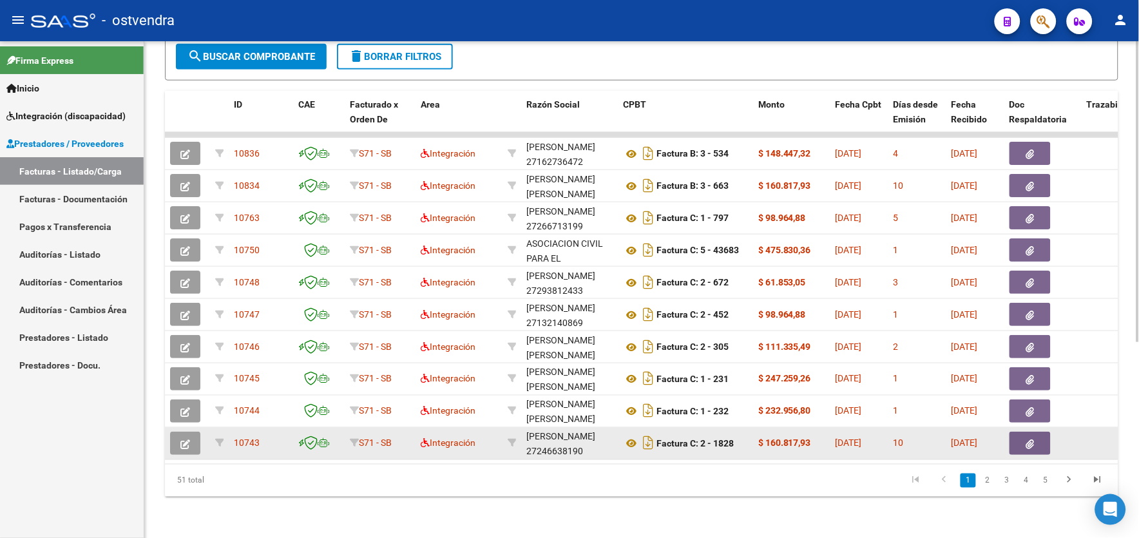
click at [193, 432] on button "button" at bounding box center [185, 443] width 30 height 23
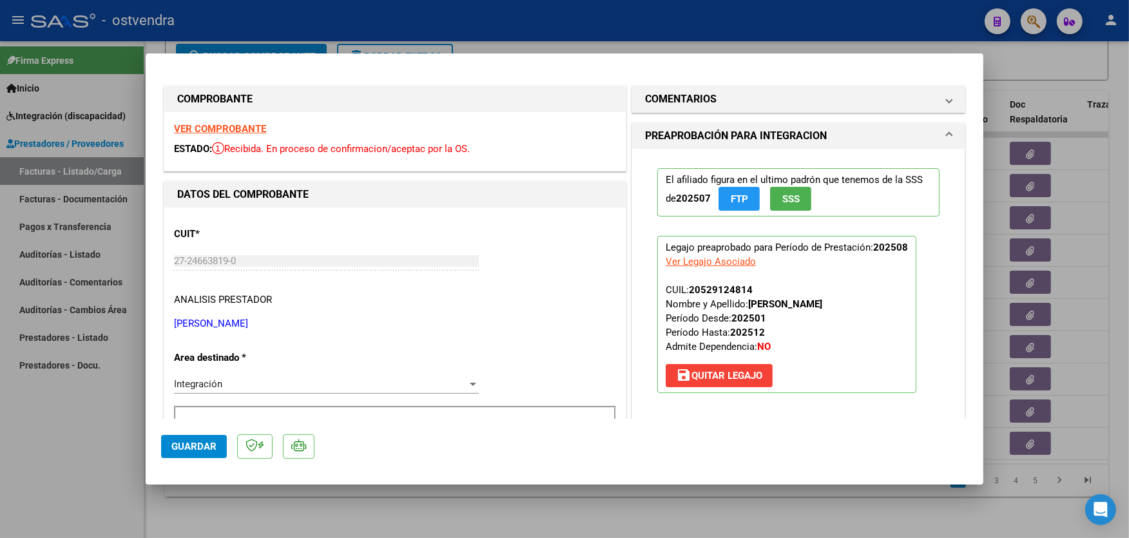
drag, startPoint x: 624, startPoint y: 132, endPoint x: 714, endPoint y: 80, distance: 104.2
drag, startPoint x: 714, startPoint y: 80, endPoint x: 691, endPoint y: 92, distance: 25.7
click at [691, 92] on h1 "COMENTARIOS" at bounding box center [681, 98] width 72 height 15
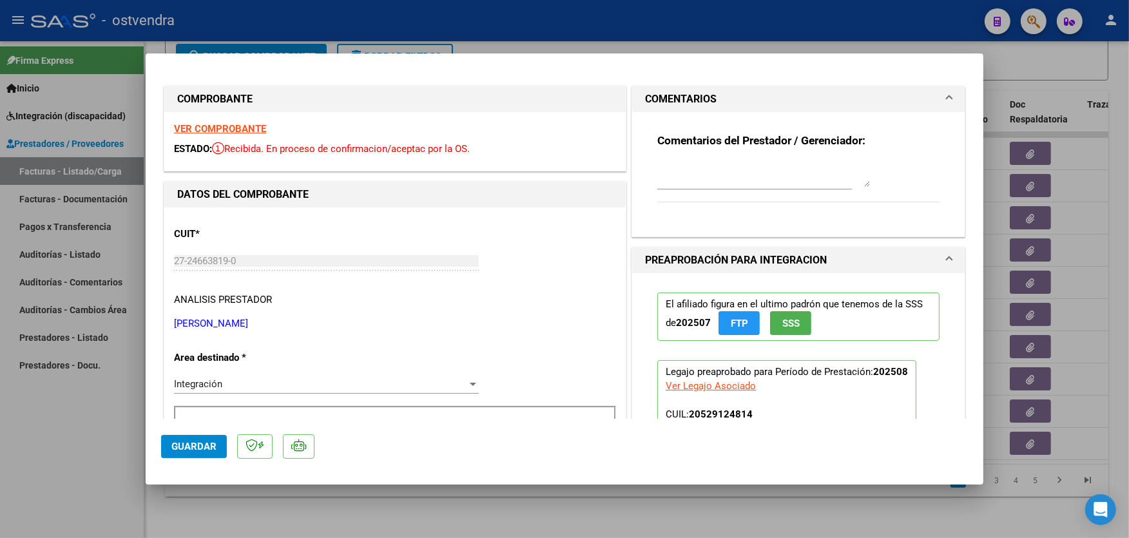
click at [807, 97] on mat-panel-title "COMENTARIOS" at bounding box center [790, 98] width 291 height 15
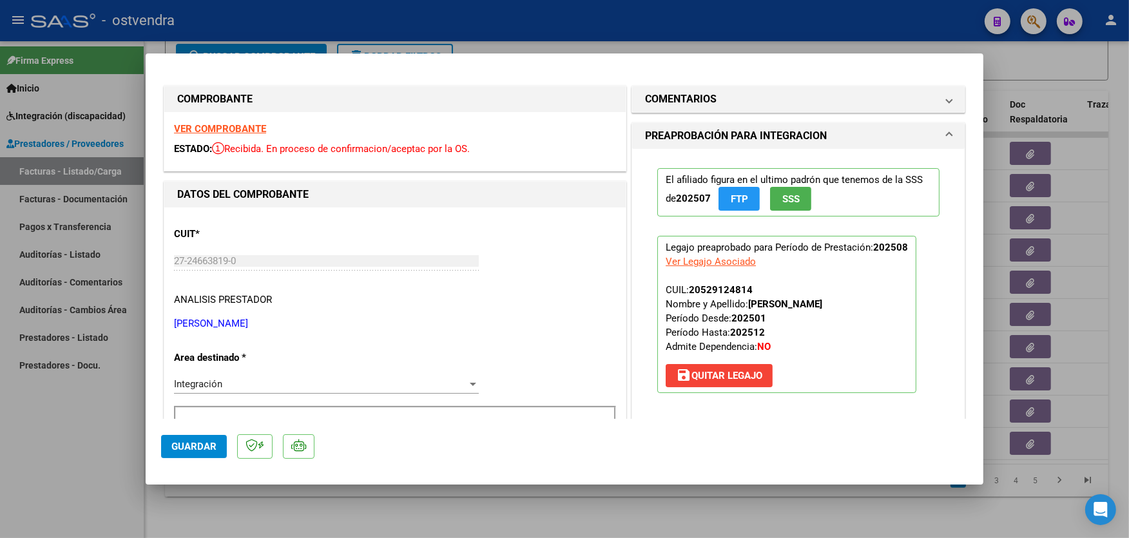
click at [823, 128] on mat-panel-title "PREAPROBACIÓN PARA INTEGRACION" at bounding box center [790, 135] width 291 height 15
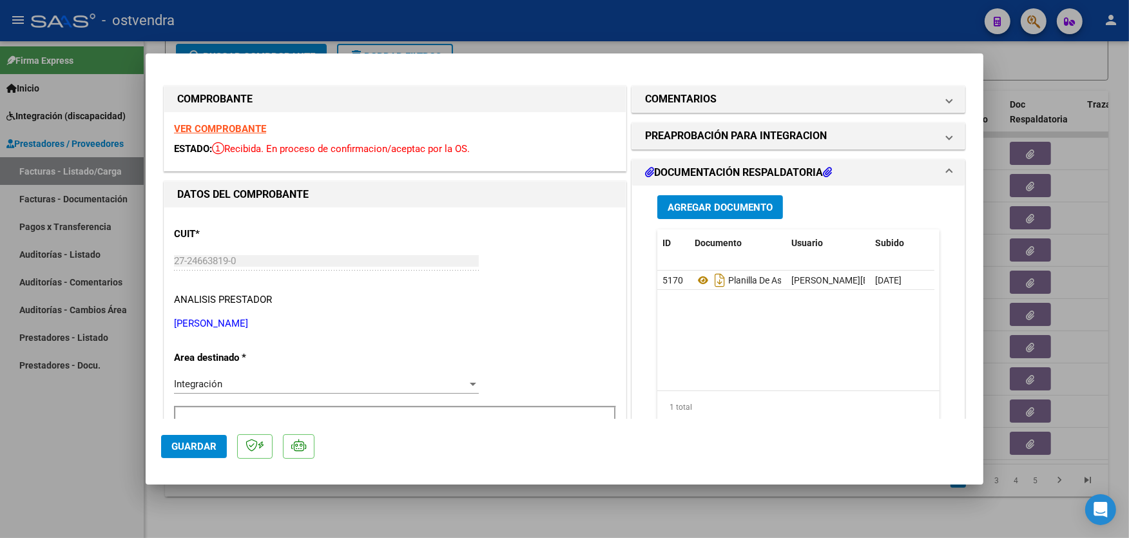
click at [851, 36] on div at bounding box center [564, 269] width 1129 height 538
type input "$ 0,00"
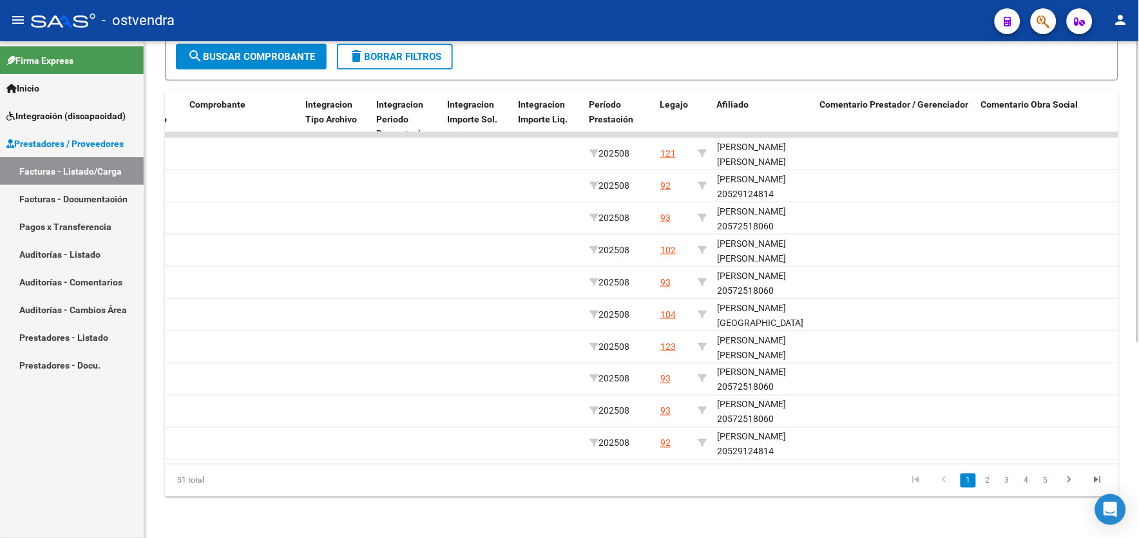
scroll to position [0, 1432]
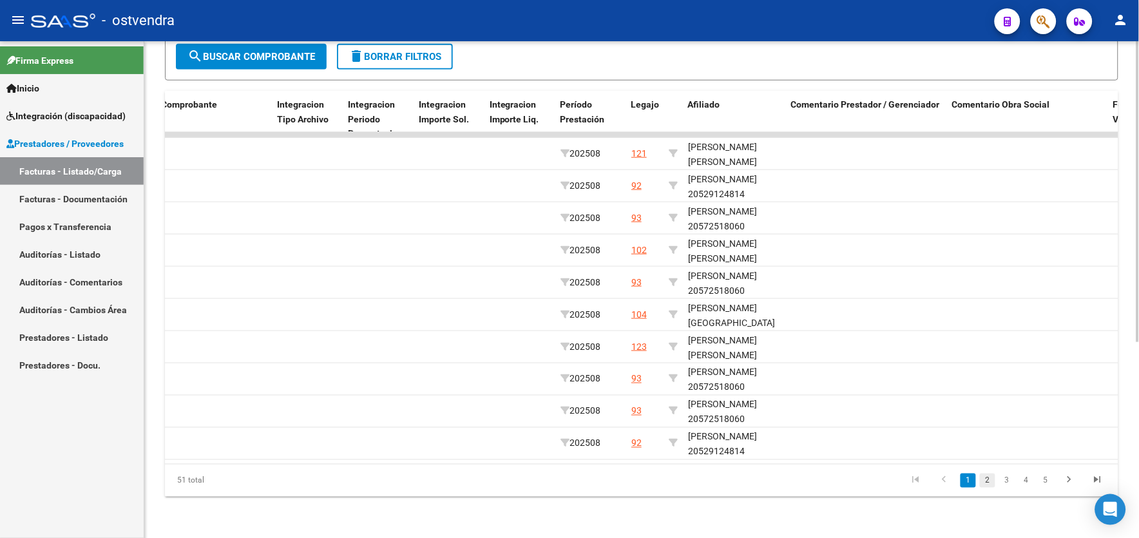
click at [988, 488] on link "2" at bounding box center [987, 481] width 15 height 14
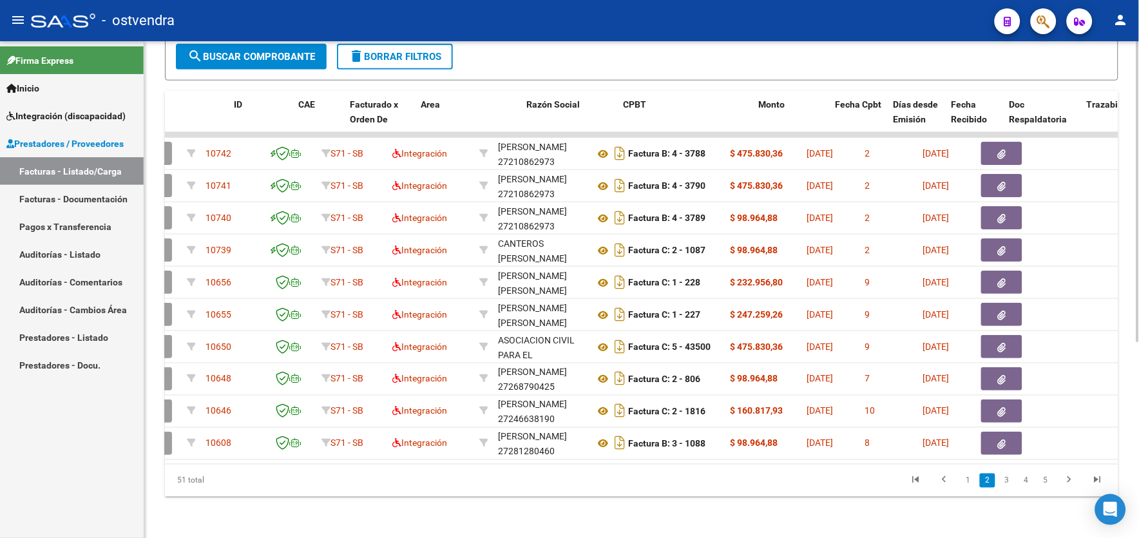
scroll to position [0, 0]
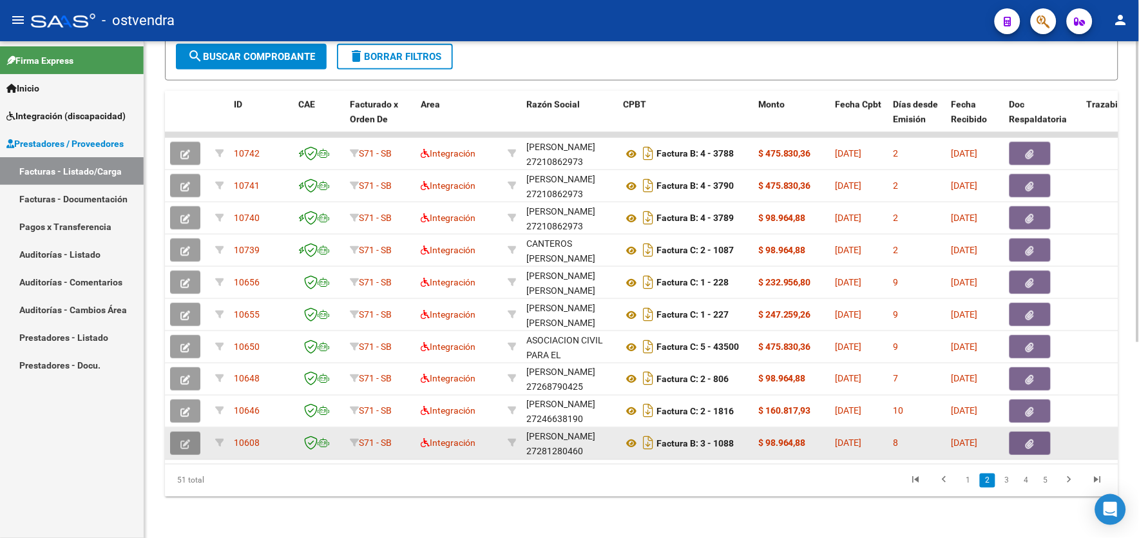
click at [184, 439] on icon "button" at bounding box center [185, 444] width 10 height 10
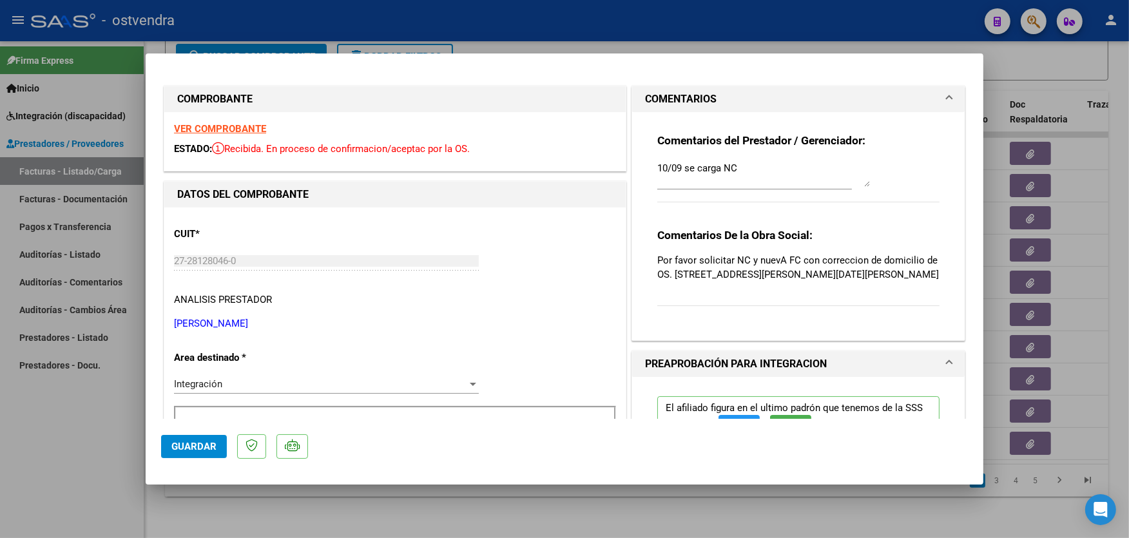
drag, startPoint x: 684, startPoint y: 272, endPoint x: 672, endPoint y: 281, distance: 14.7
click at [826, 277] on p "Por favor solicitar NC y nuevA FC con correccion de domicilio de OS. [STREET_AD…" at bounding box center [798, 267] width 282 height 28
click at [662, 292] on div "Comentarios De la Obra Social: Por favor solicitar NC y nuevA FC con correccion…" at bounding box center [798, 274] width 282 height 93
click at [670, 274] on p "Por favor solicitar NC y nuevA FC con correccion de domicilio de OS. [STREET_AD…" at bounding box center [798, 267] width 282 height 28
click at [666, 273] on p "Por favor solicitar NC y nuevA FC con correccion de domicilio de OS. [STREET_AD…" at bounding box center [798, 267] width 282 height 28
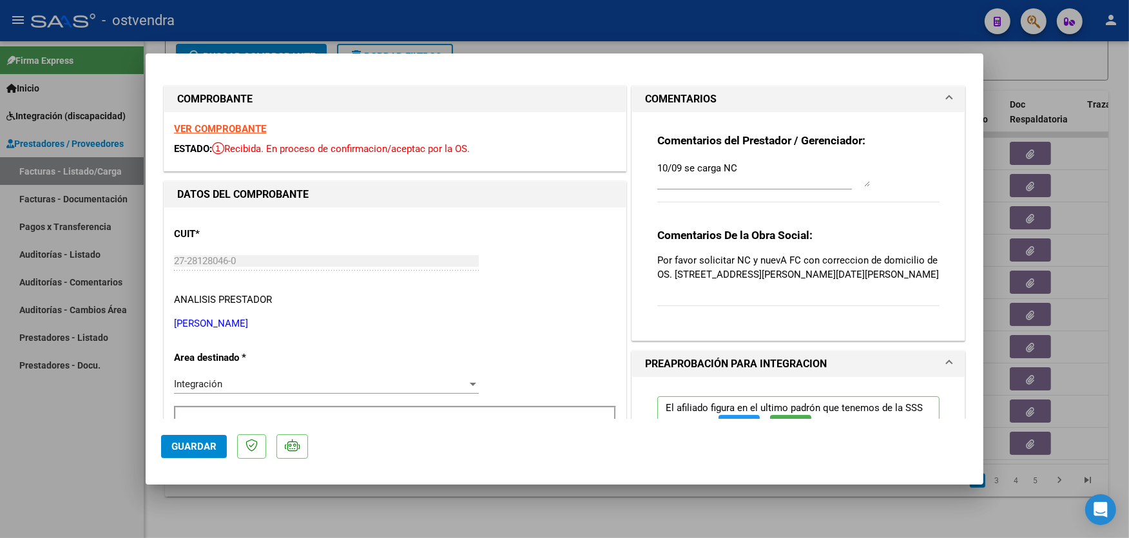
drag, startPoint x: 666, startPoint y: 274, endPoint x: 877, endPoint y: 273, distance: 210.7
click at [877, 273] on p "Por favor solicitar NC y nuevA FC con correccion de domicilio de OS. [STREET_AD…" at bounding box center [798, 267] width 282 height 28
drag, startPoint x: 877, startPoint y: 273, endPoint x: 910, endPoint y: 275, distance: 32.9
click at [910, 275] on p "Por favor solicitar NC y nuevA FC con correccion de domicilio de OS. [STREET_AD…" at bounding box center [798, 267] width 282 height 28
click at [925, 274] on p "Por favor solicitar NC y nuevA FC con correccion de domicilio de OS. [STREET_AD…" at bounding box center [798, 267] width 282 height 28
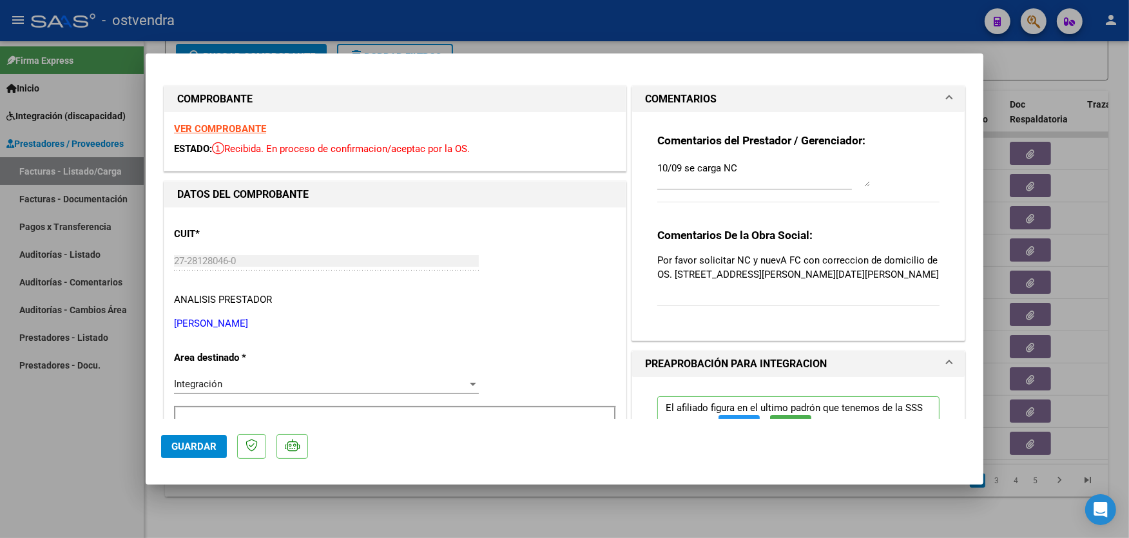
drag, startPoint x: 928, startPoint y: 274, endPoint x: 671, endPoint y: 274, distance: 256.4
click at [671, 274] on p "Por favor solicitar NC y nuevA FC con correccion de domicilio de OS. [STREET_AD…" at bounding box center [798, 267] width 282 height 28
copy p "[STREET_ADDRESS][PERSON_NAME][DATE][PERSON_NAME]"
click at [514, 17] on div at bounding box center [564, 269] width 1129 height 538
type input "$ 0,00"
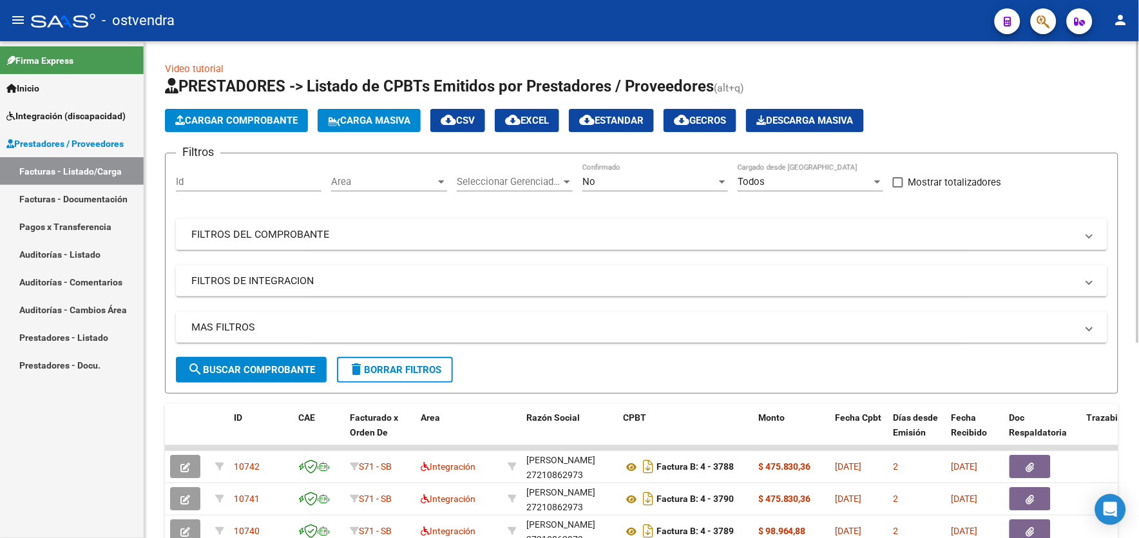
click at [1139, 70] on html "menu - ostvendra person Firma Express Inicio Instructivos Contacto OS Integraci…" at bounding box center [569, 269] width 1139 height 538
click at [296, 124] on span "Cargar Comprobante" at bounding box center [236, 121] width 122 height 12
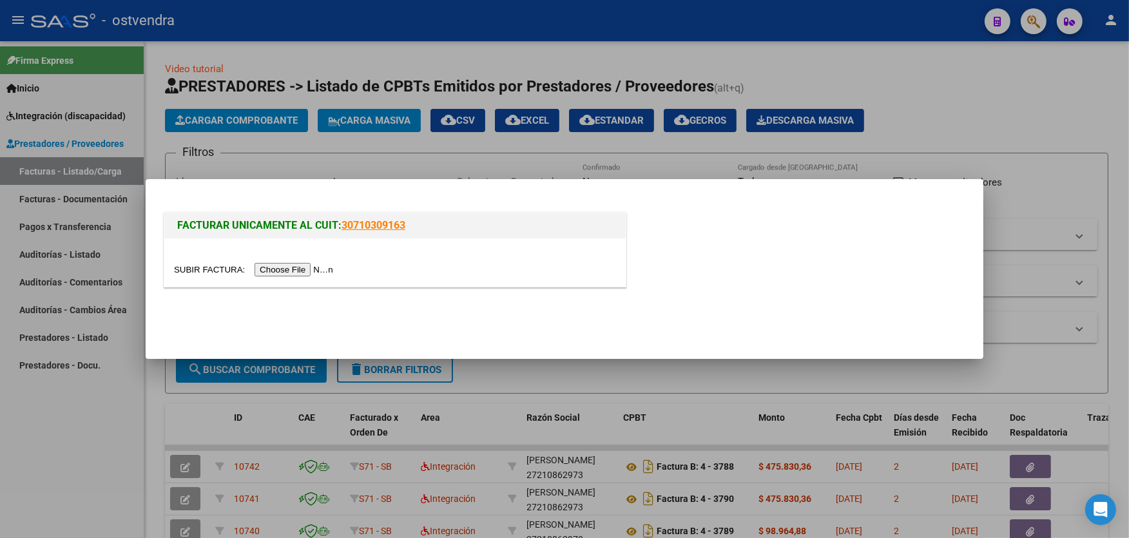
click at [303, 271] on input "file" at bounding box center [255, 270] width 163 height 14
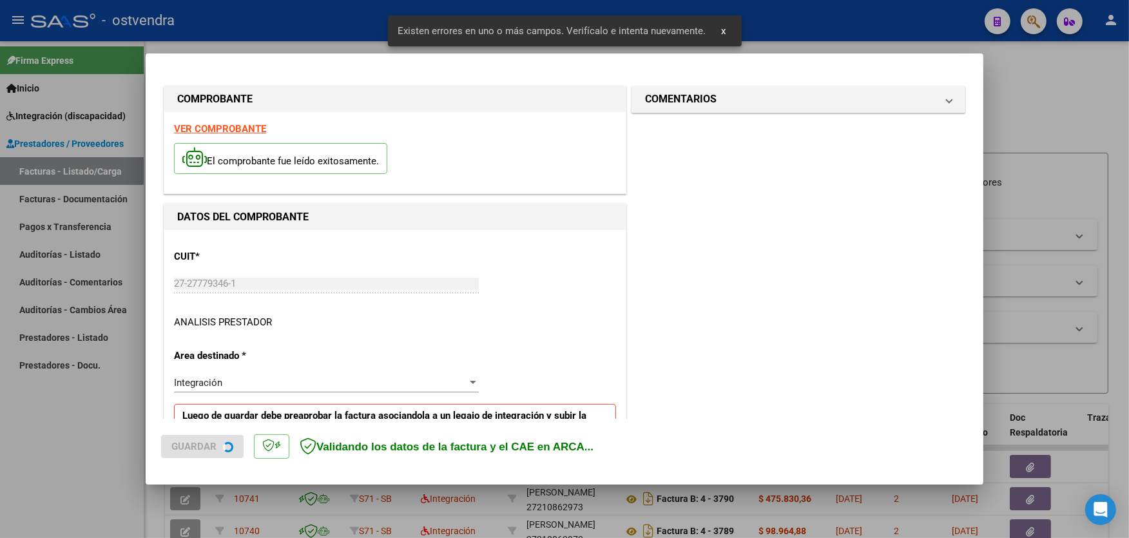
scroll to position [249, 0]
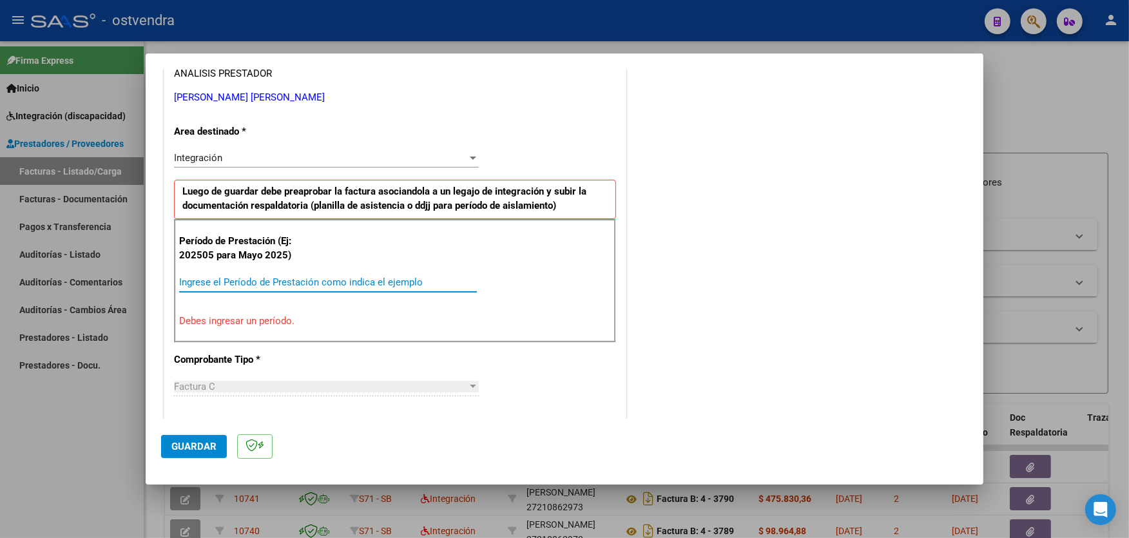
click at [360, 284] on input "Ingrese el Período de Prestación como indica el ejemplo" at bounding box center [328, 282] width 298 height 12
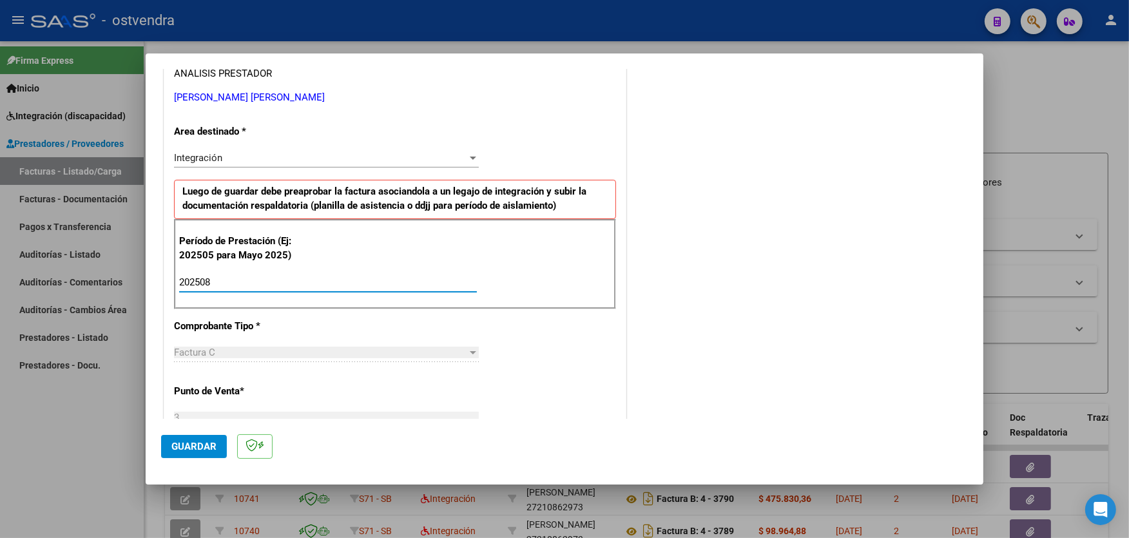
type input "202508"
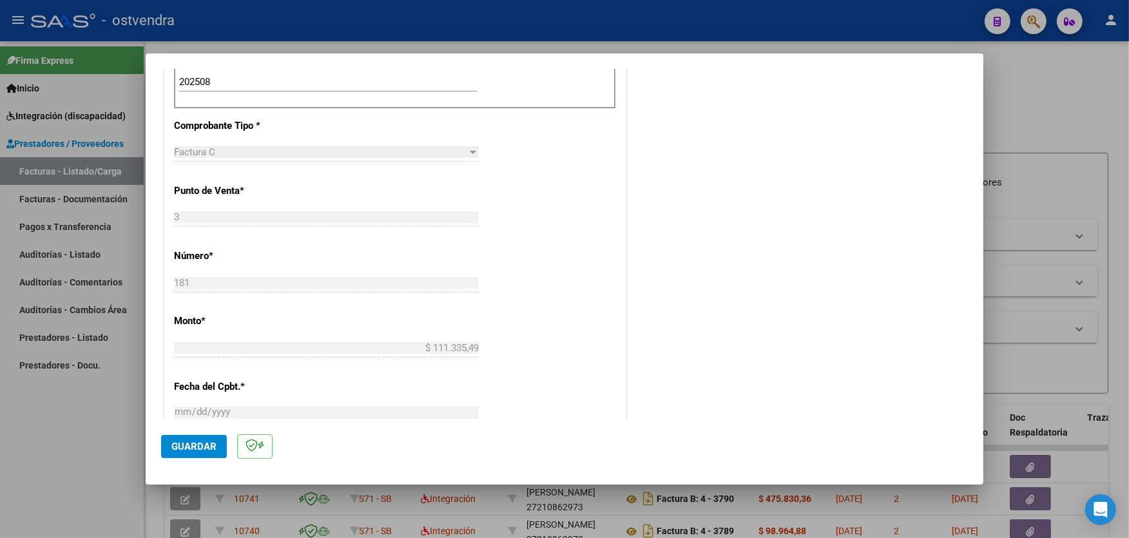
scroll to position [478, 0]
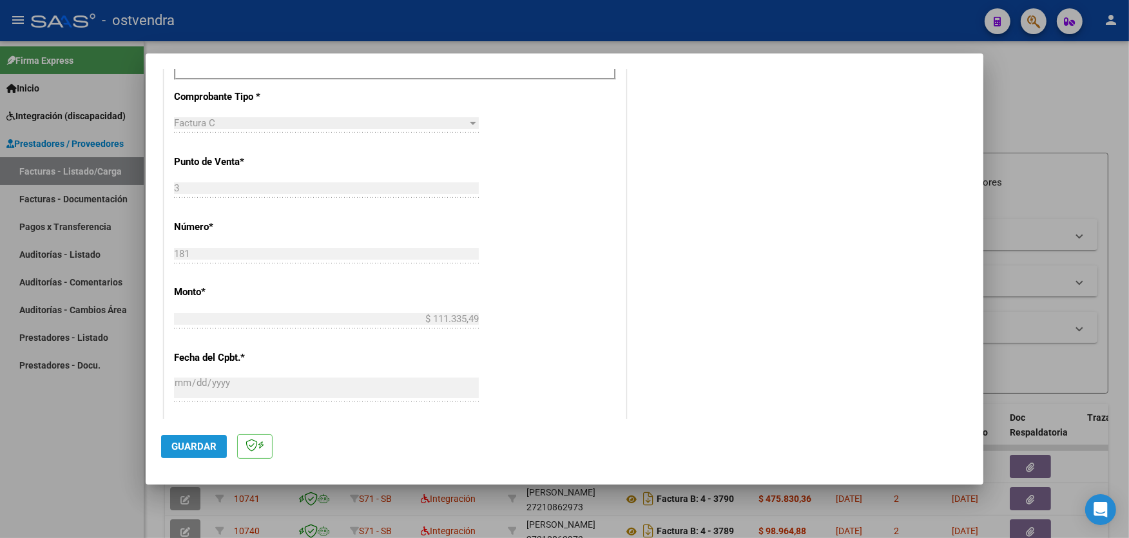
click at [198, 446] on span "Guardar" at bounding box center [193, 447] width 45 height 12
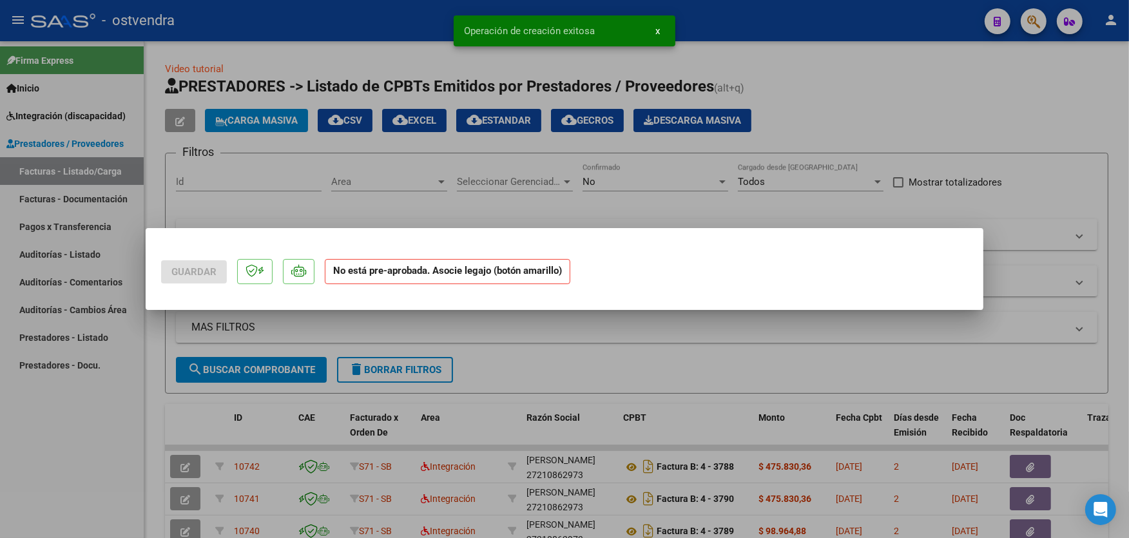
scroll to position [0, 0]
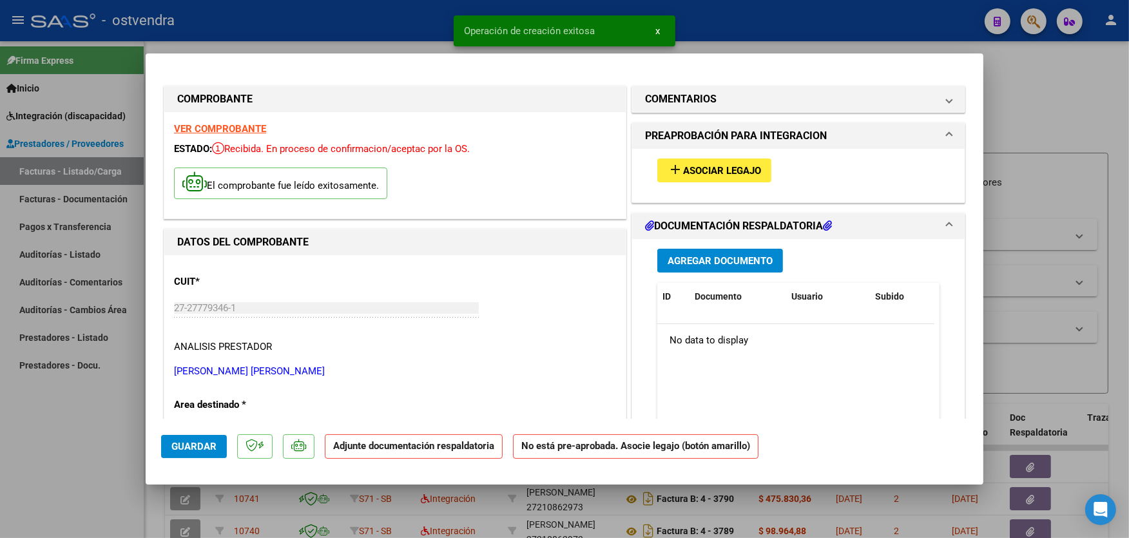
click at [752, 168] on span "Asociar Legajo" at bounding box center [722, 171] width 78 height 12
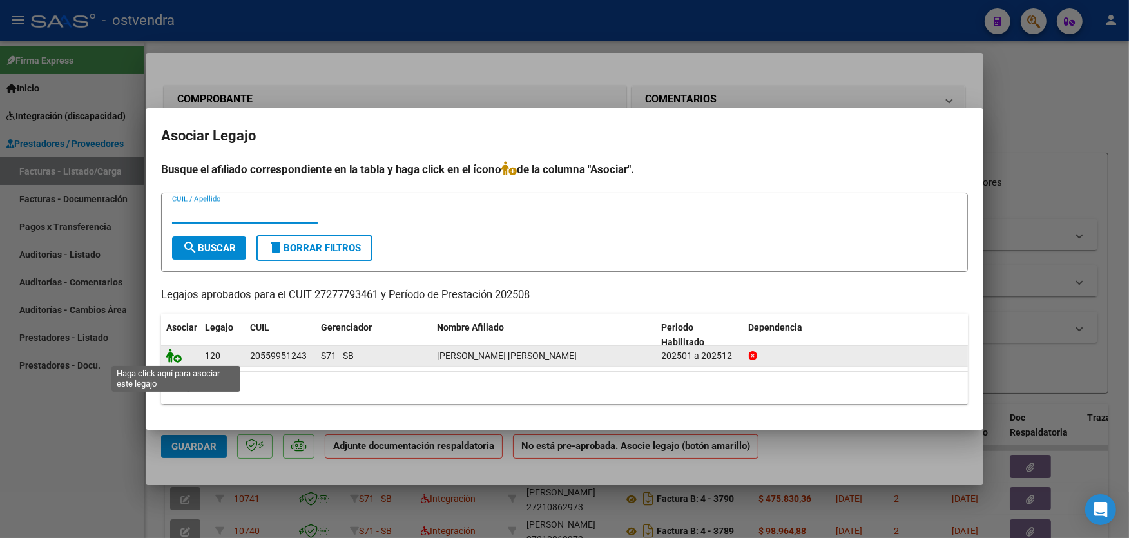
click at [177, 360] on icon at bounding box center [173, 356] width 15 height 14
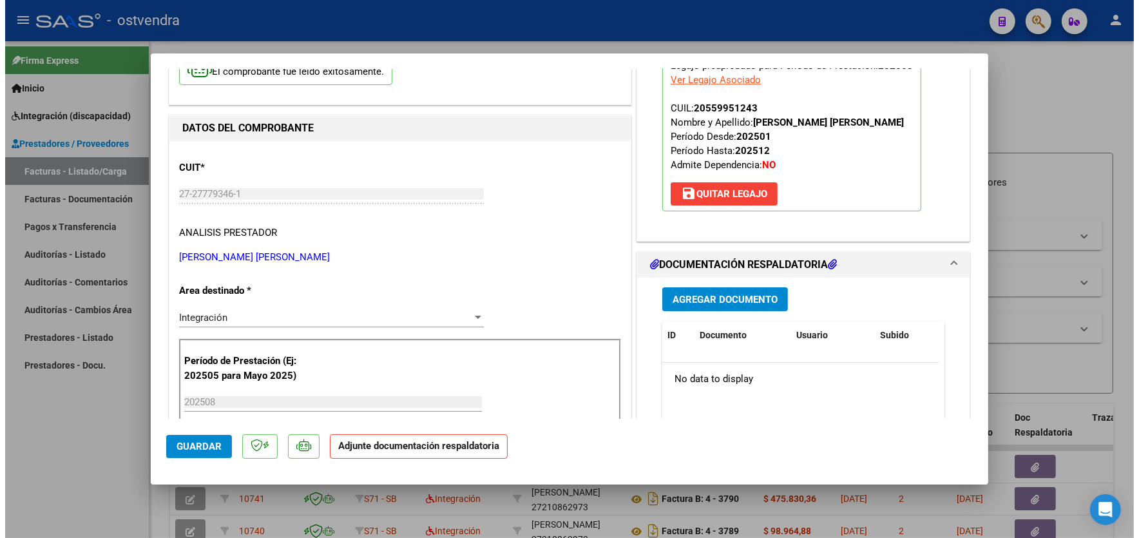
scroll to position [143, 0]
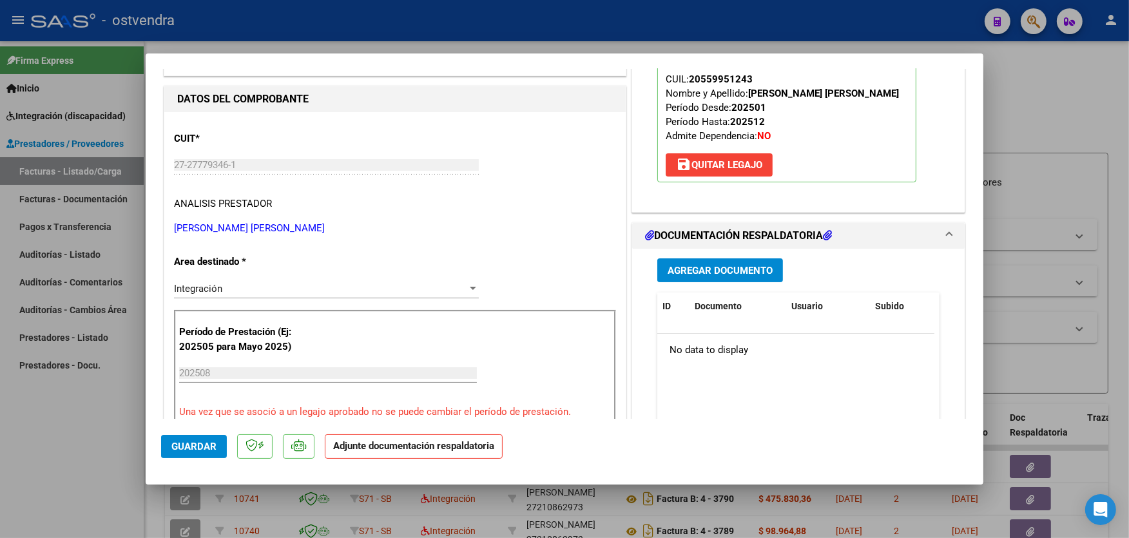
click at [765, 276] on span "Agregar Documento" at bounding box center [720, 271] width 105 height 12
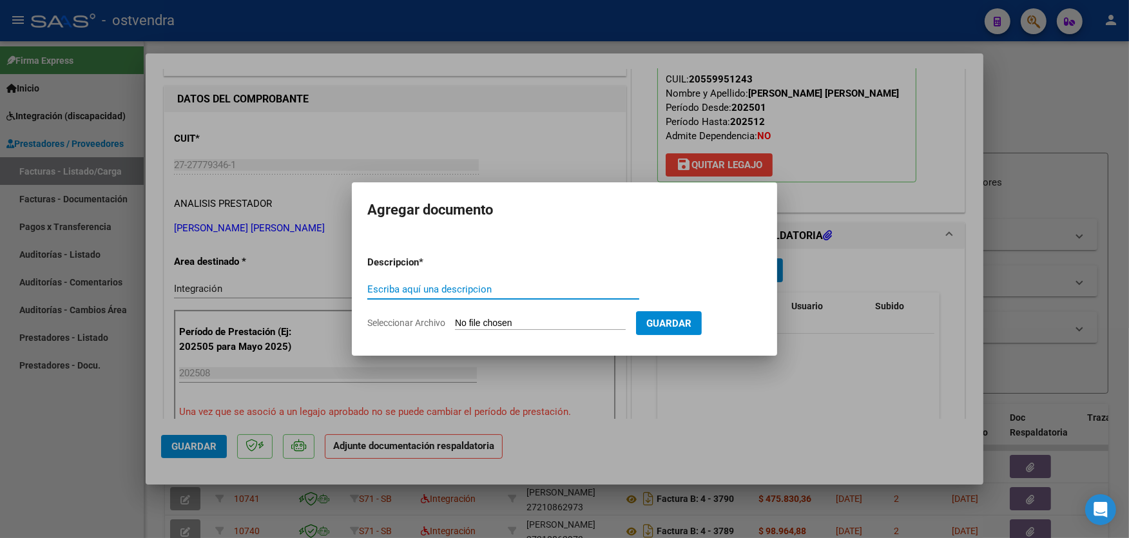
click at [530, 319] on input "Seleccionar Archivo" at bounding box center [540, 324] width 171 height 12
type input "C:\fakepath\ASISTENCIA C-3-181.jpg"
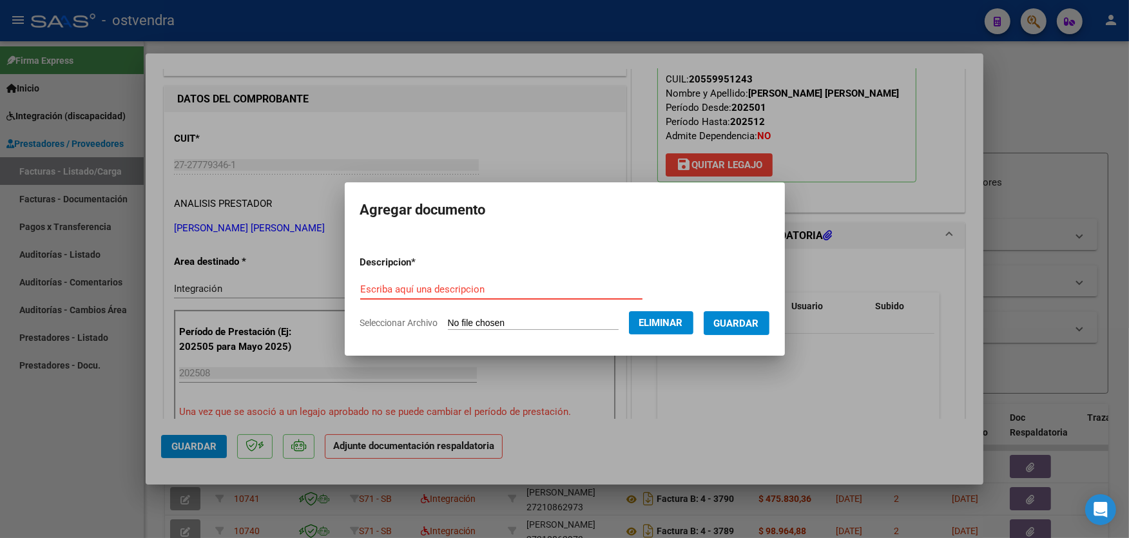
click at [534, 285] on input "Escriba aquí una descripcion" at bounding box center [501, 290] width 282 height 12
type input "PLANILLA DE ASISTENCIA"
click at [735, 324] on span "Guardar" at bounding box center [736, 324] width 45 height 12
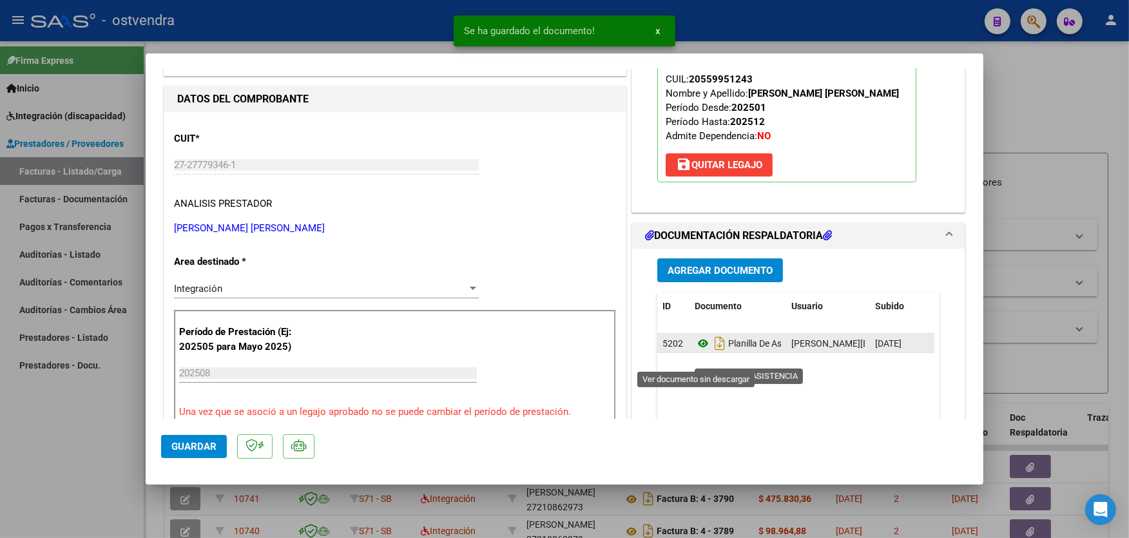
click at [699, 351] on icon at bounding box center [703, 343] width 17 height 15
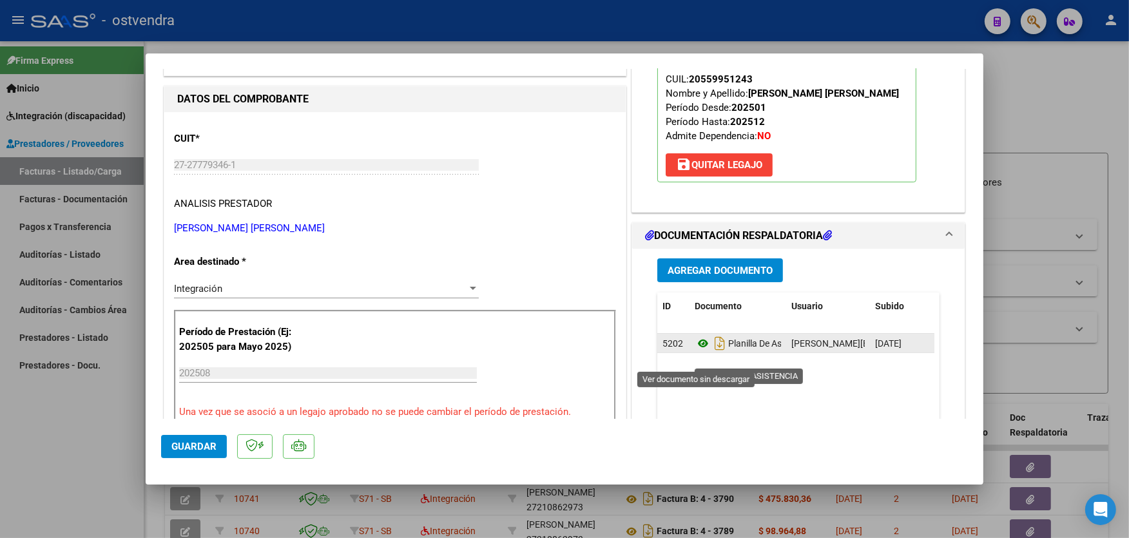
click at [699, 351] on icon at bounding box center [703, 343] width 17 height 15
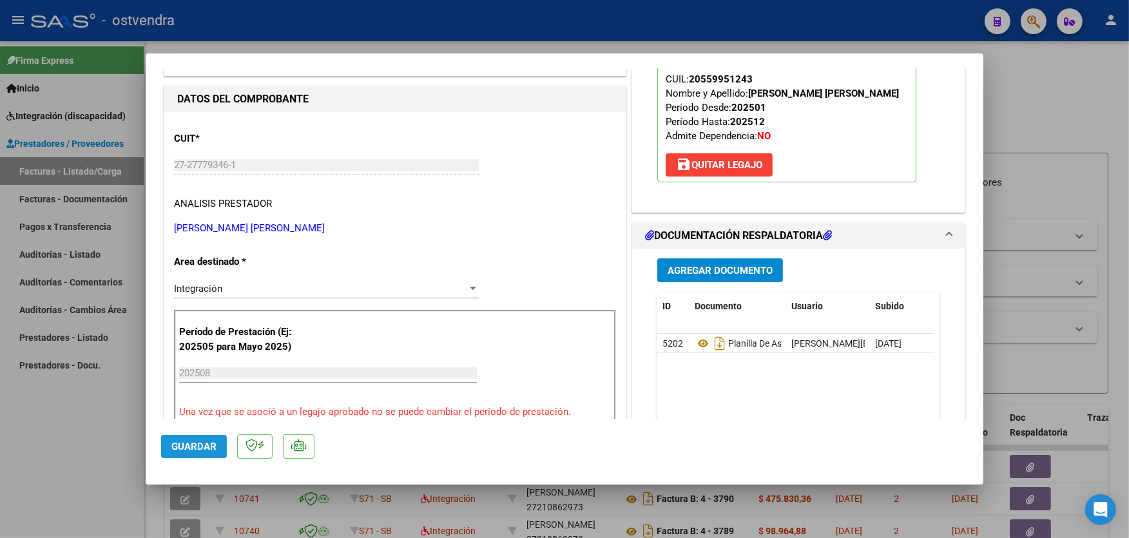
click at [202, 445] on span "Guardar" at bounding box center [193, 447] width 45 height 12
click at [516, 30] on div at bounding box center [564, 269] width 1129 height 538
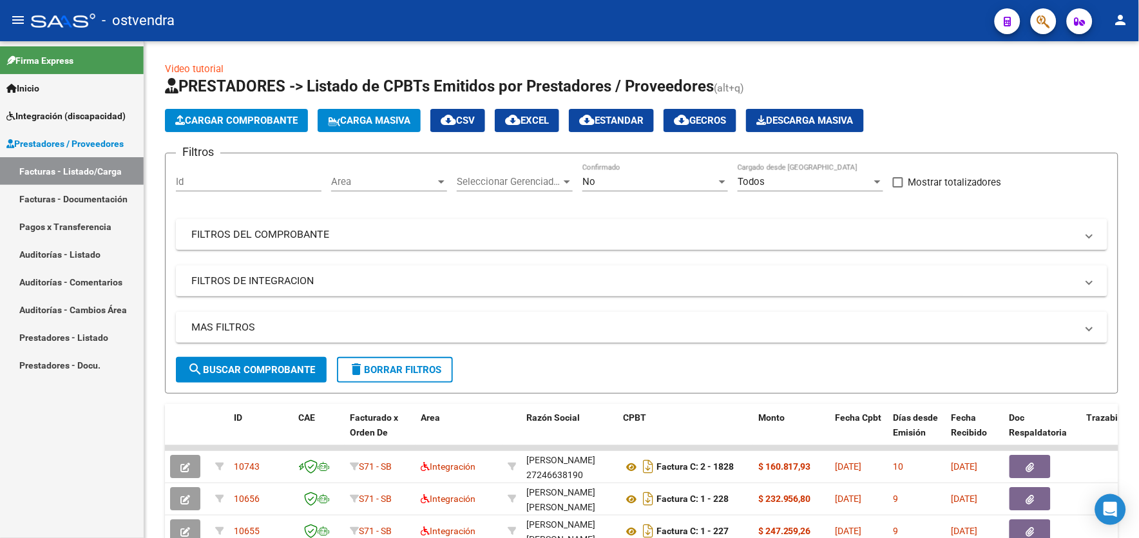
click at [516, 30] on div "- ostvendra" at bounding box center [508, 20] width 954 height 28
click at [713, 39] on mat-toolbar "menu - ostvendra person" at bounding box center [569, 20] width 1139 height 41
click at [55, 114] on span "Integración (discapacidad)" at bounding box center [65, 116] width 119 height 14
click at [68, 114] on span "Integración (discapacidad)" at bounding box center [65, 116] width 119 height 14
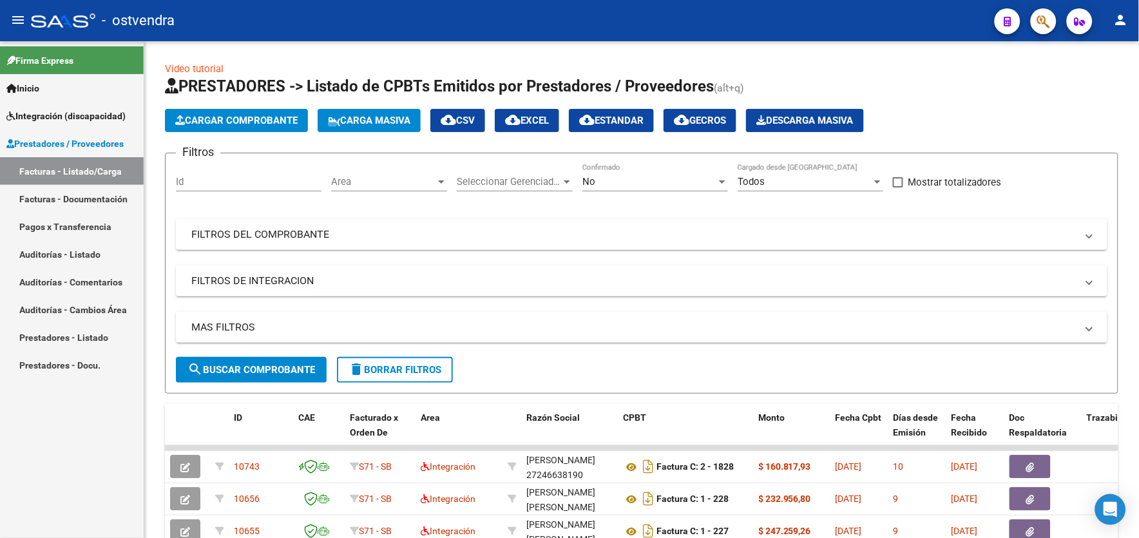
click at [68, 114] on span "Integración (discapacidad)" at bounding box center [65, 116] width 119 height 14
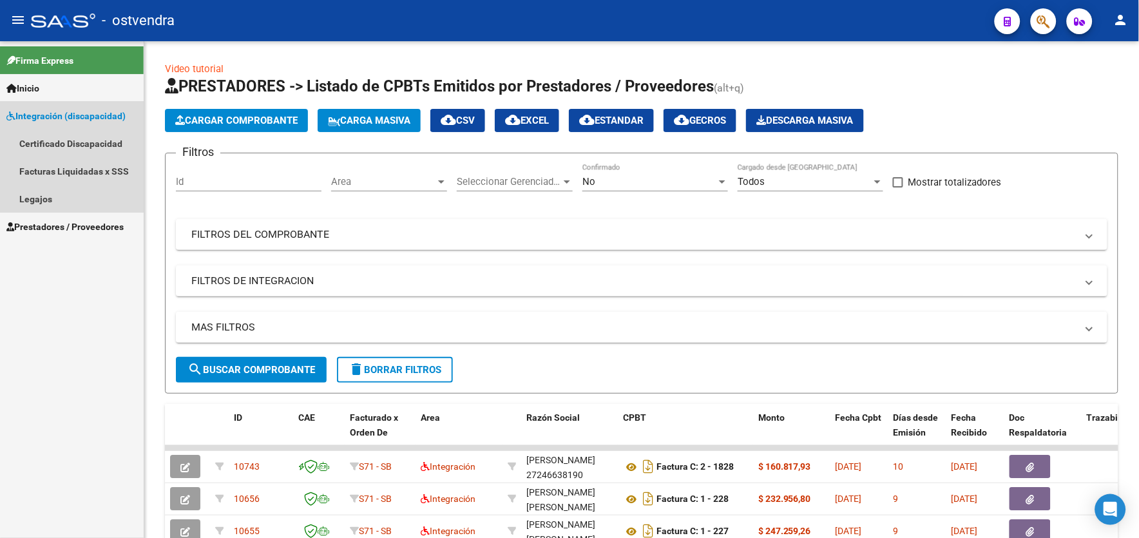
click at [68, 114] on span "Integración (discapacidad)" at bounding box center [65, 116] width 119 height 14
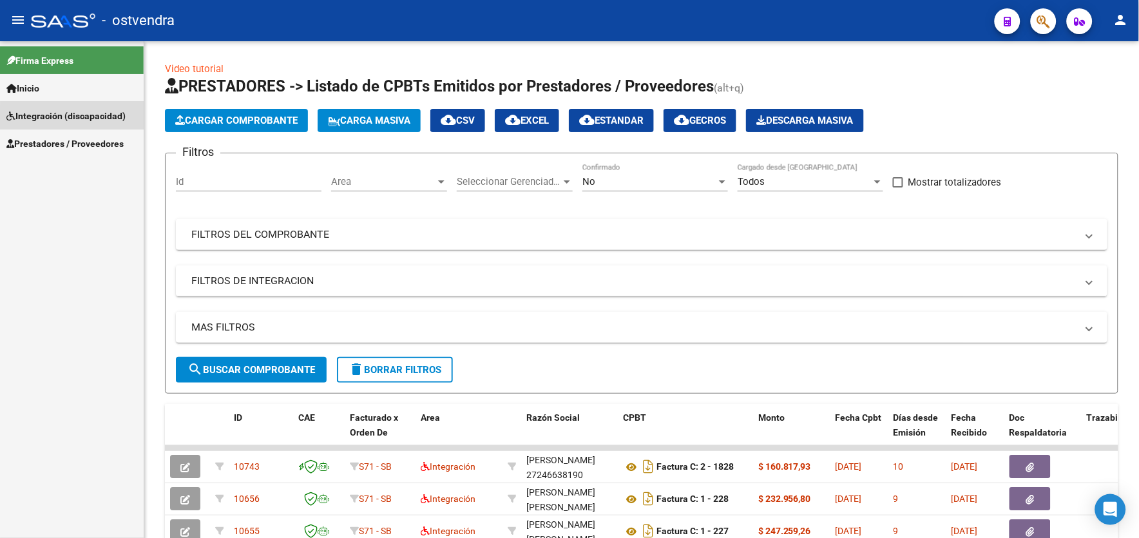
click at [98, 120] on span "Integración (discapacidad)" at bounding box center [65, 116] width 119 height 14
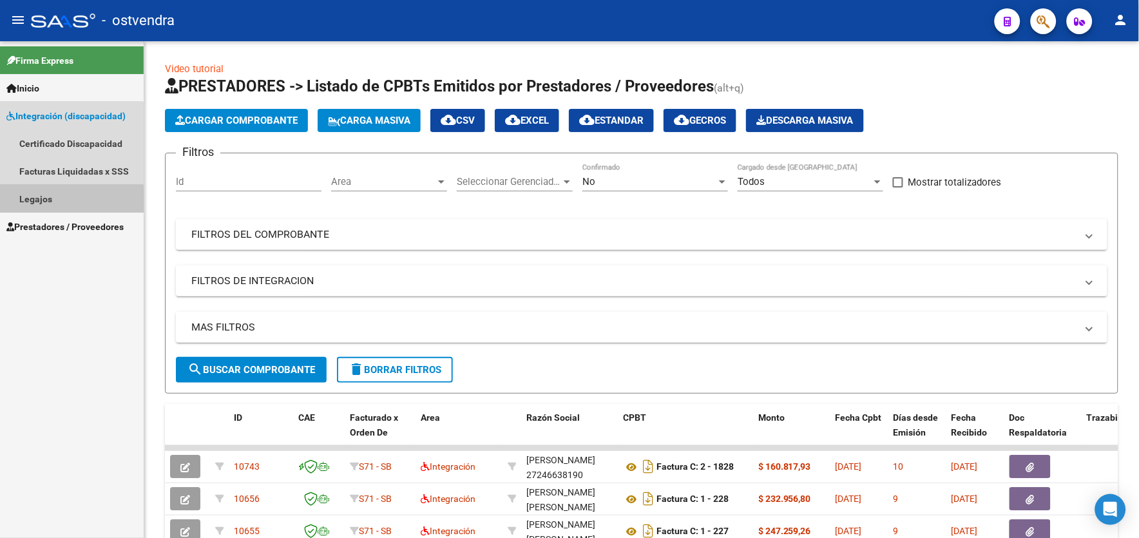
click at [47, 201] on link "Legajos" at bounding box center [72, 199] width 144 height 28
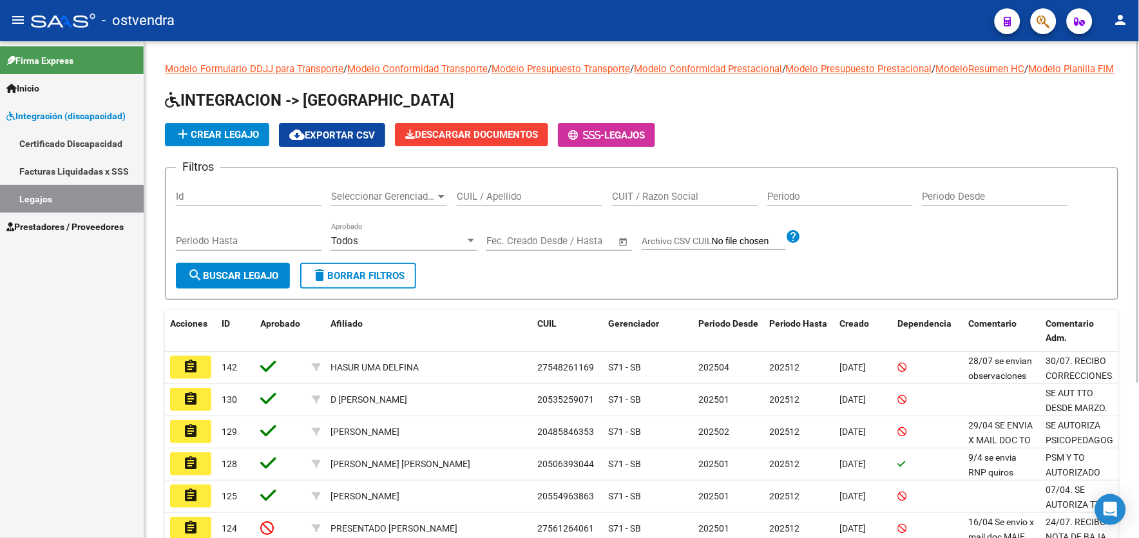
scroll to position [227, 0]
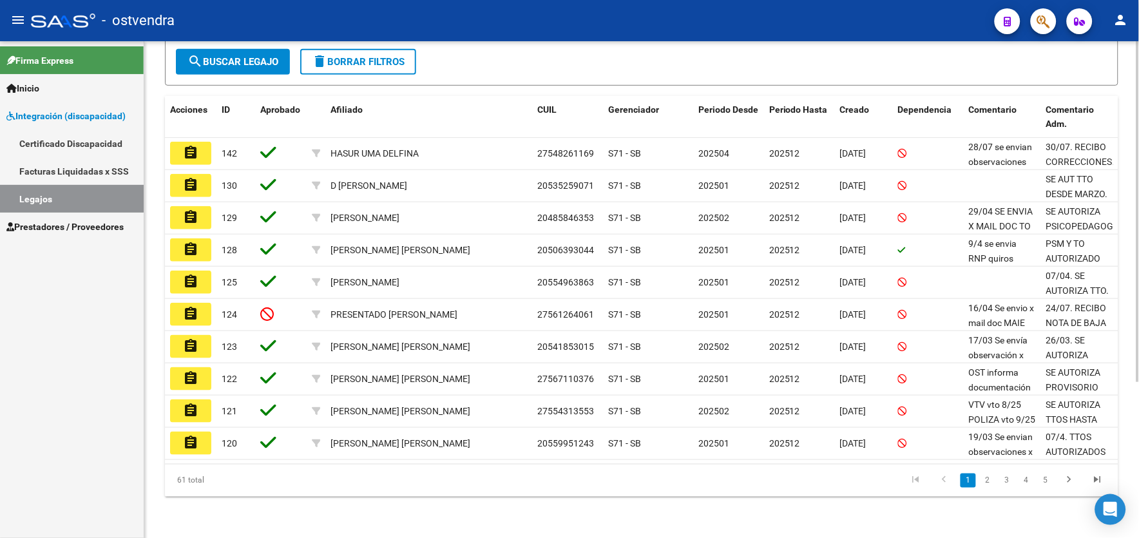
click at [1139, 432] on html "menu - ostvendra person Firma Express Inicio Instructivos Contacto OS Integraci…" at bounding box center [569, 269] width 1139 height 538
click at [986, 481] on link "2" at bounding box center [987, 481] width 15 height 14
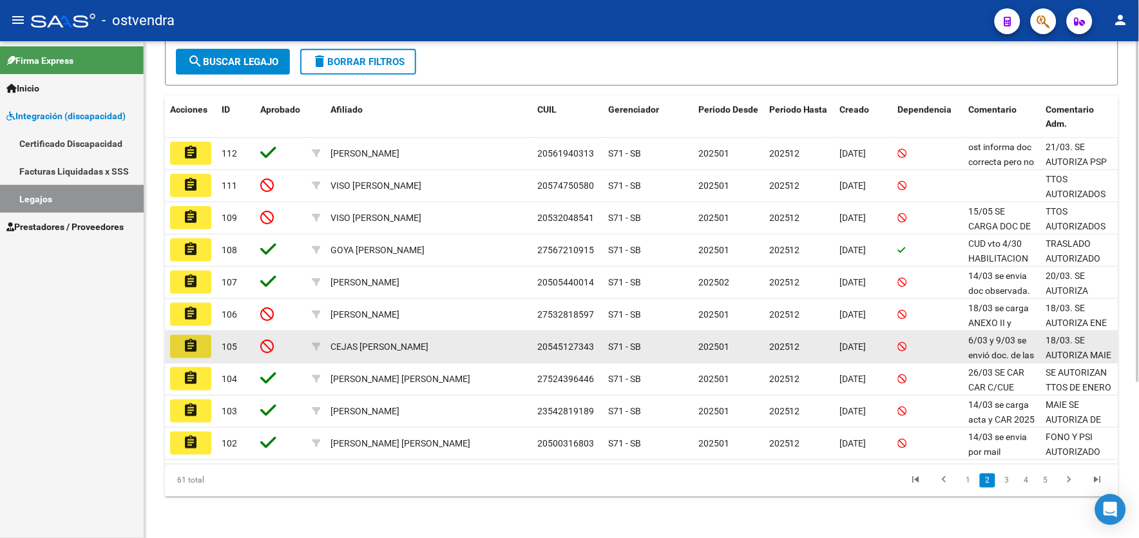
click at [183, 345] on mat-icon "assignment" at bounding box center [190, 345] width 15 height 15
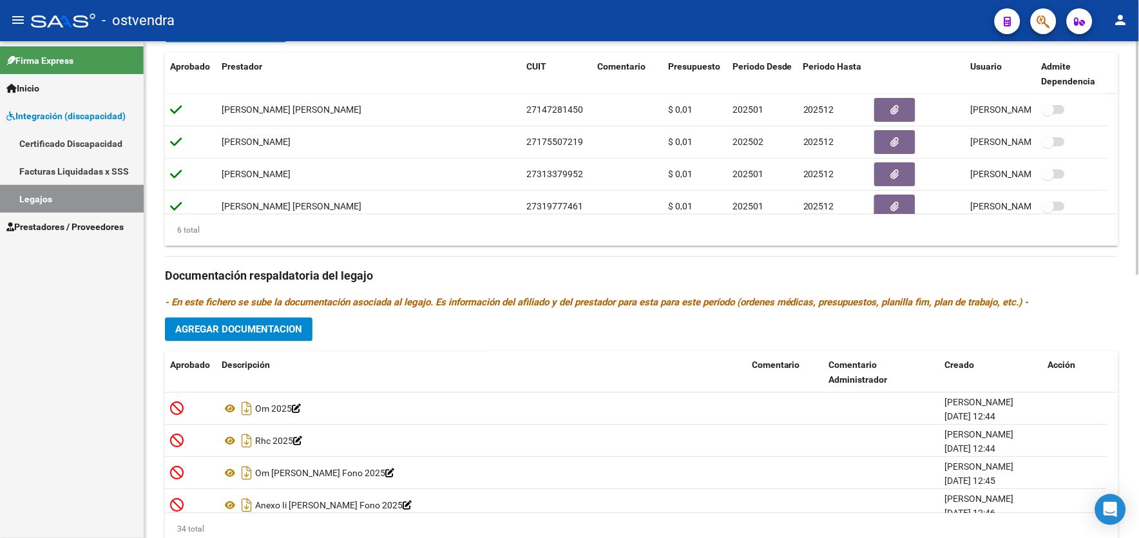
click at [1139, 510] on html "menu - ostvendra person Firma Express Inicio Instructivos Contacto OS Integraci…" at bounding box center [569, 269] width 1139 height 538
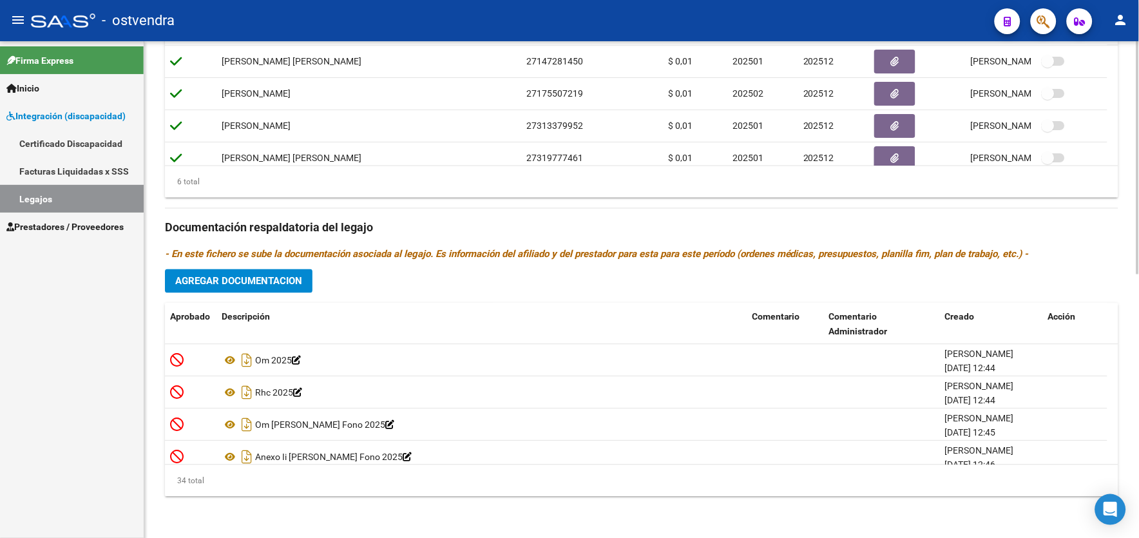
click at [1139, 510] on html "menu - ostvendra person Firma Express Inicio Instructivos Contacto OS Integraci…" at bounding box center [569, 269] width 1139 height 538
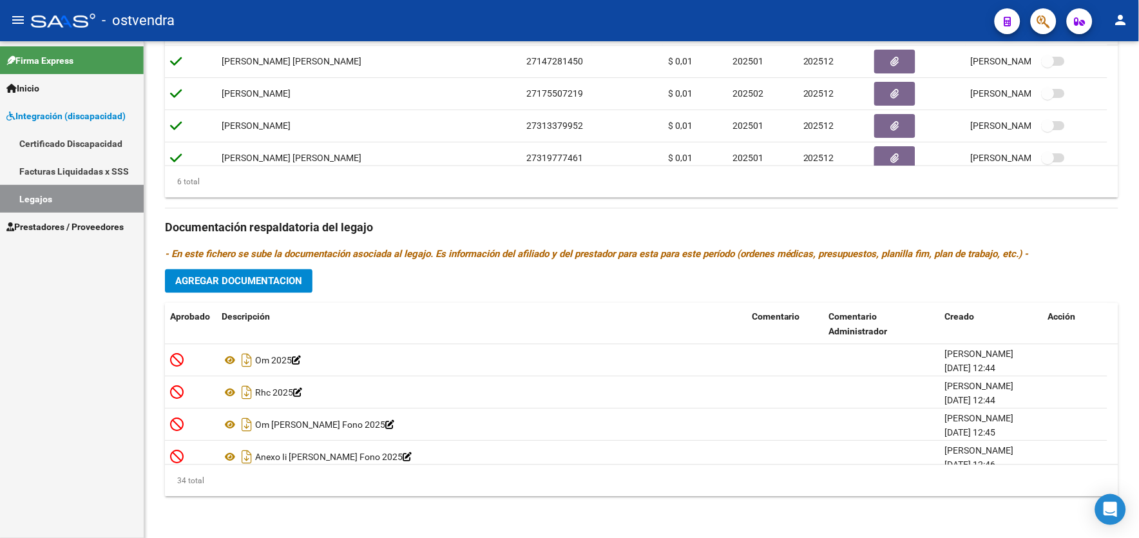
click at [84, 195] on link "Legajos" at bounding box center [72, 199] width 144 height 28
